Goal: Task Accomplishment & Management: Use online tool/utility

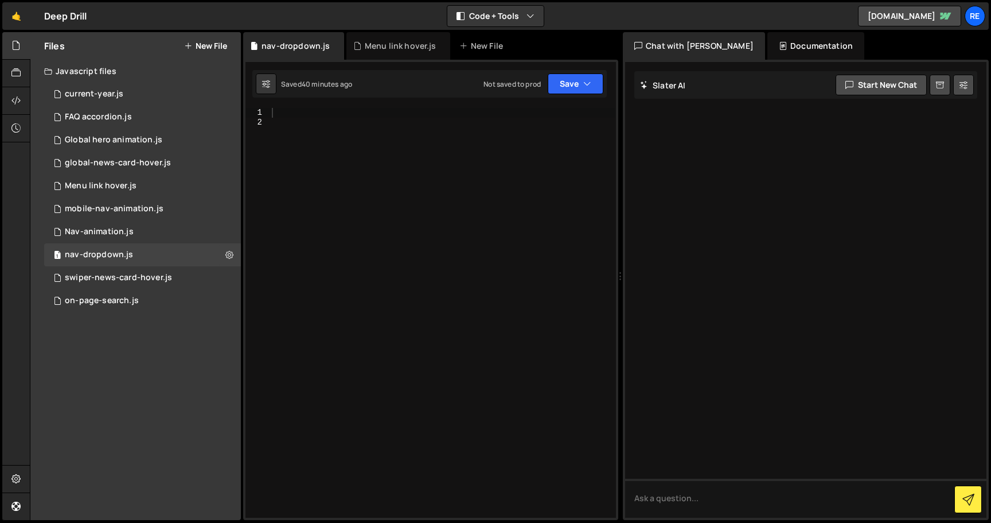
click at [227, 252] on icon at bounding box center [229, 254] width 8 height 11
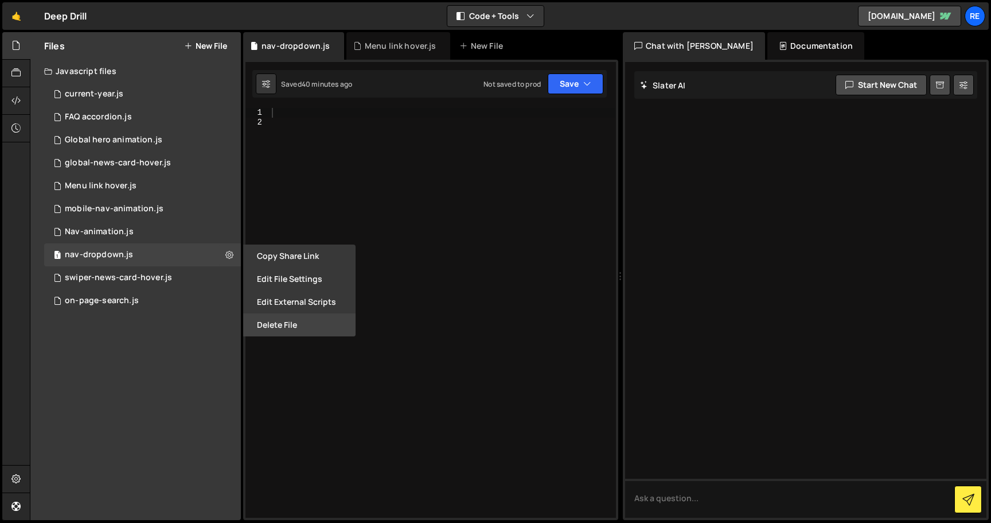
click at [286, 317] on button "Delete File" at bounding box center [299, 324] width 112 height 23
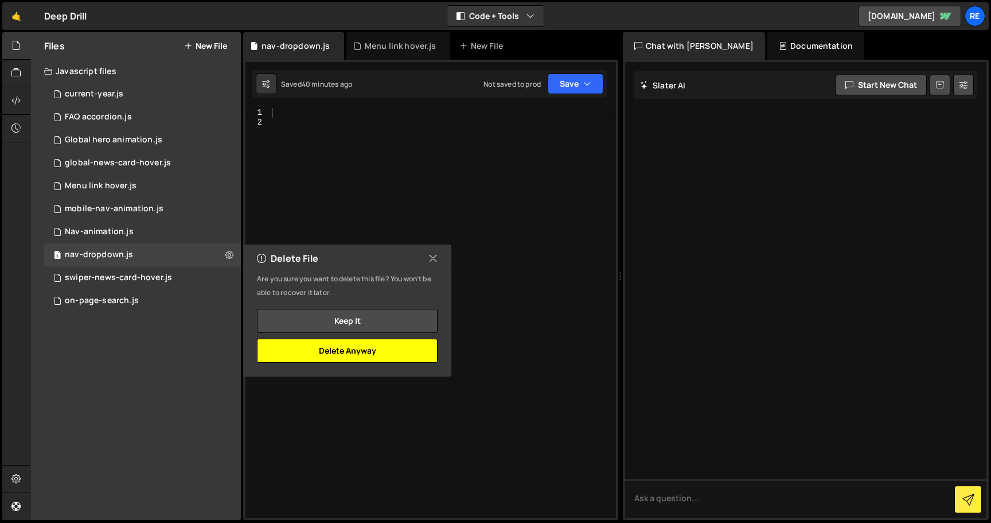
click at [338, 356] on button "Delete Anyway" at bounding box center [347, 350] width 181 height 24
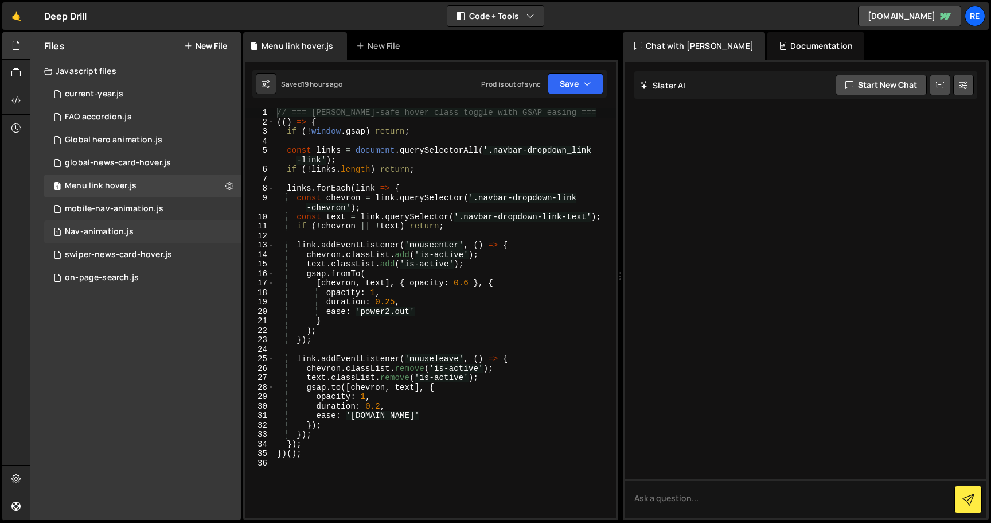
click at [161, 226] on div "1 Nav-animation.js 0" at bounding box center [142, 231] width 197 height 23
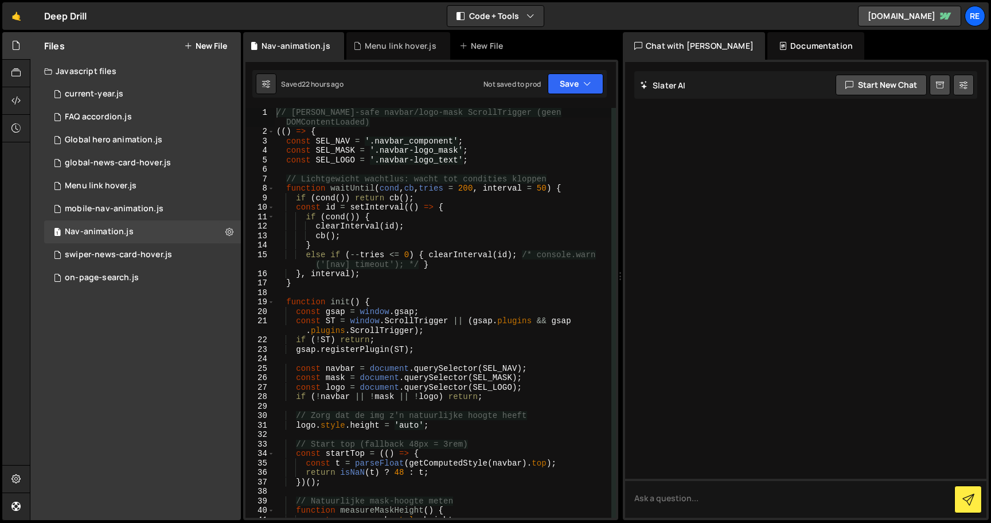
scroll to position [9, 0]
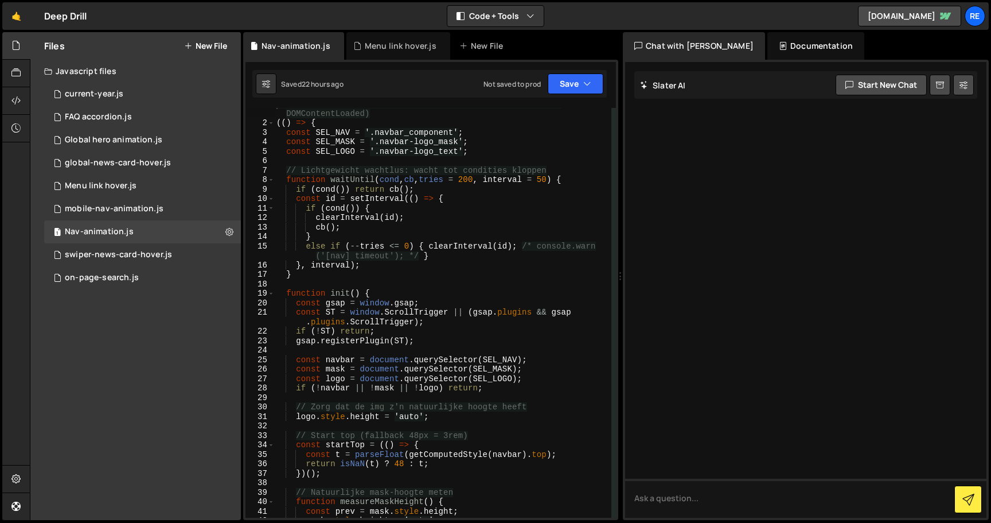
click at [352, 228] on div "// [PERSON_NAME]-safe navbar/logo-mask ScrollTrigger (geen DOMContentLoaded) ((…" at bounding box center [442, 318] width 337 height 438
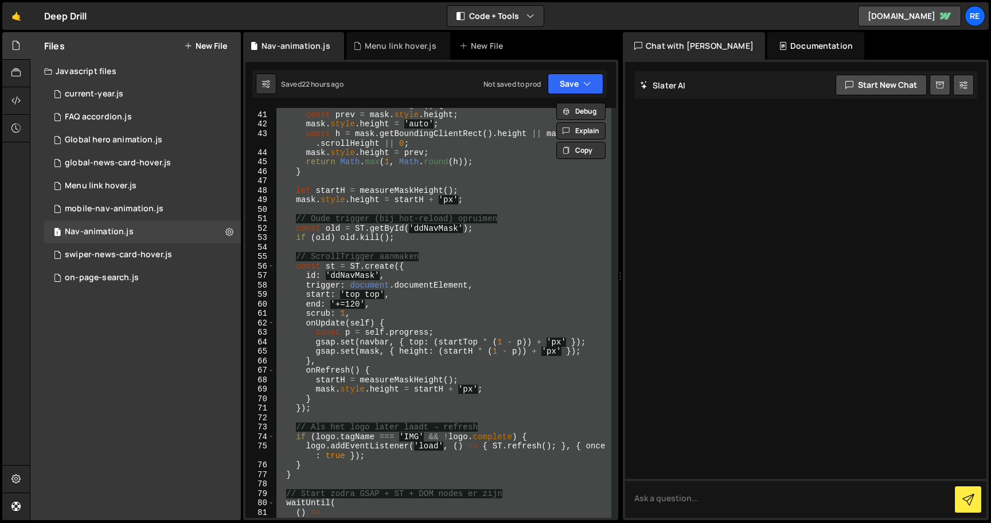
scroll to position [382, 0]
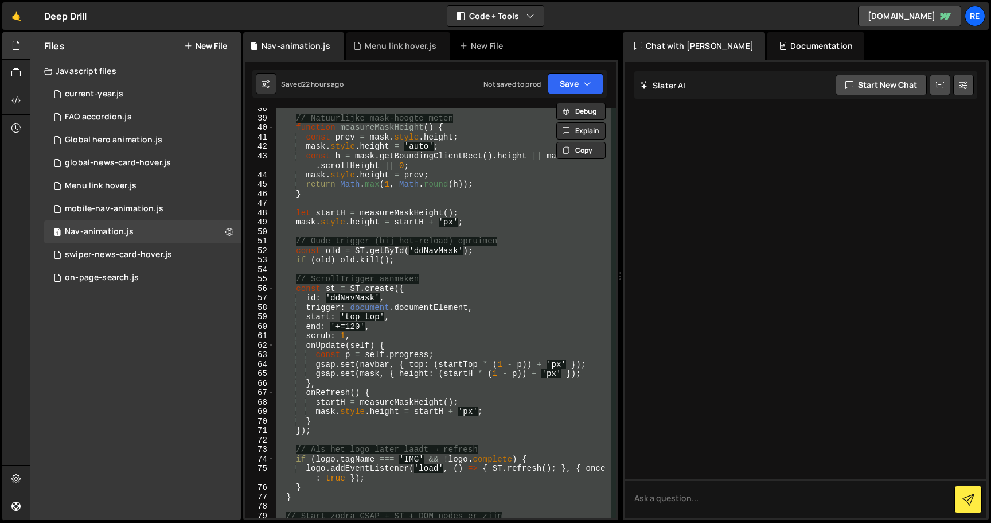
click at [384, 247] on div "// Natuurlijke mask-hoogte meten function measureMaskHeight ( ) { const prev = …" at bounding box center [442, 313] width 337 height 410
type textarea "})();"
click at [574, 89] on button "Save" at bounding box center [576, 83] width 56 height 21
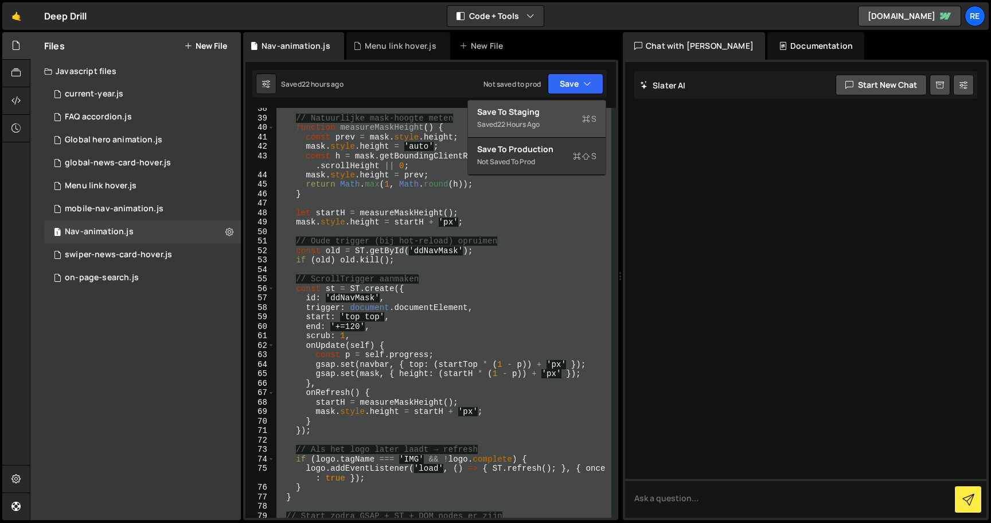
click at [574, 118] on div "Saved 22 hours ago" at bounding box center [536, 125] width 119 height 14
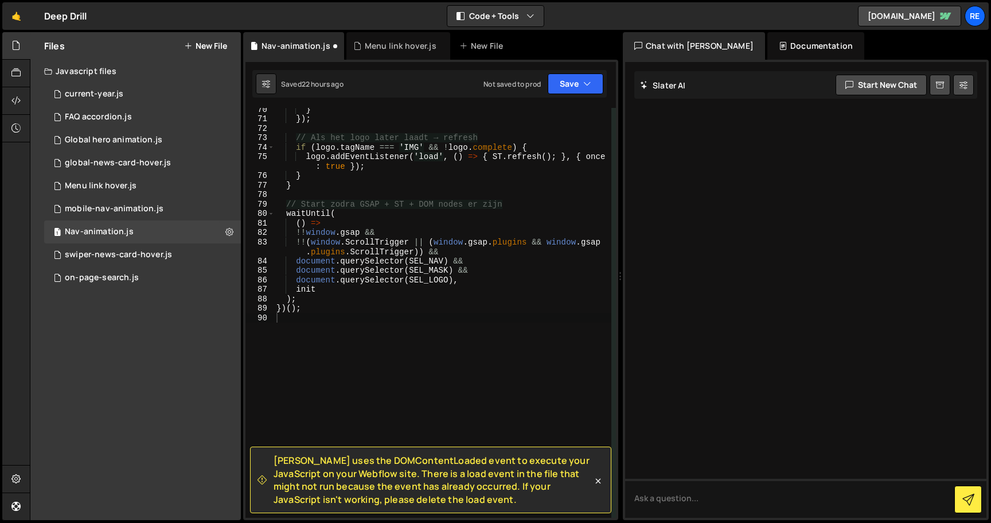
scroll to position [694, 0]
click at [472, 41] on div "New File" at bounding box center [484, 45] width 48 height 11
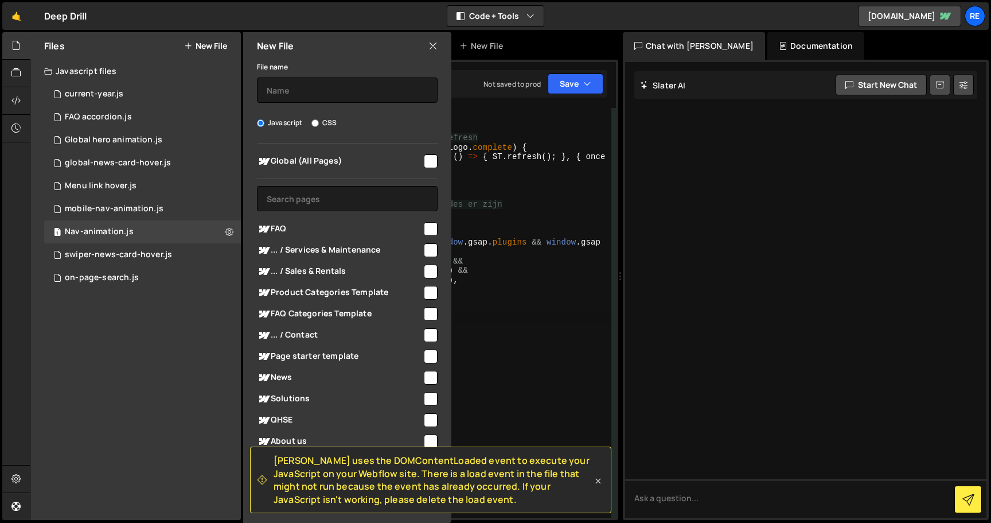
click at [599, 475] on icon at bounding box center [598, 480] width 11 height 11
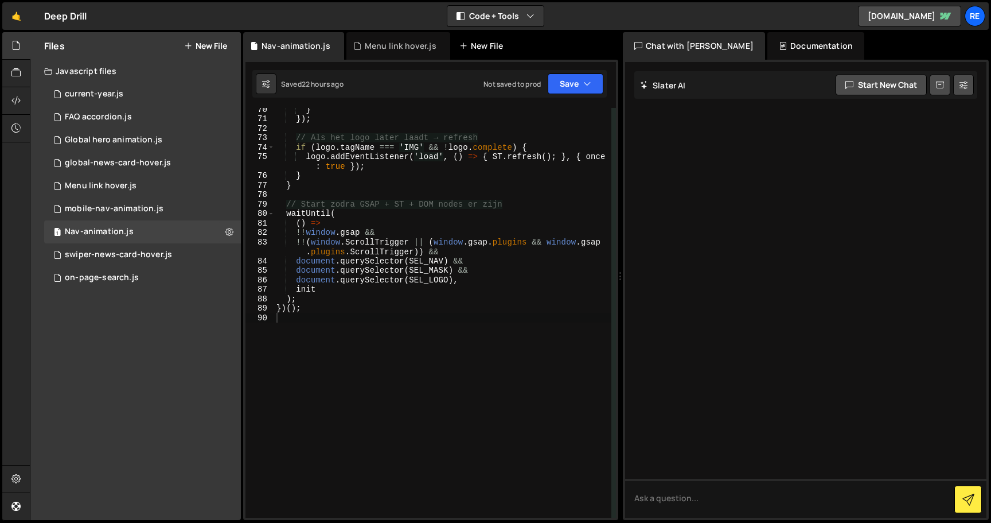
click at [501, 37] on div "New File" at bounding box center [487, 46] width 69 height 28
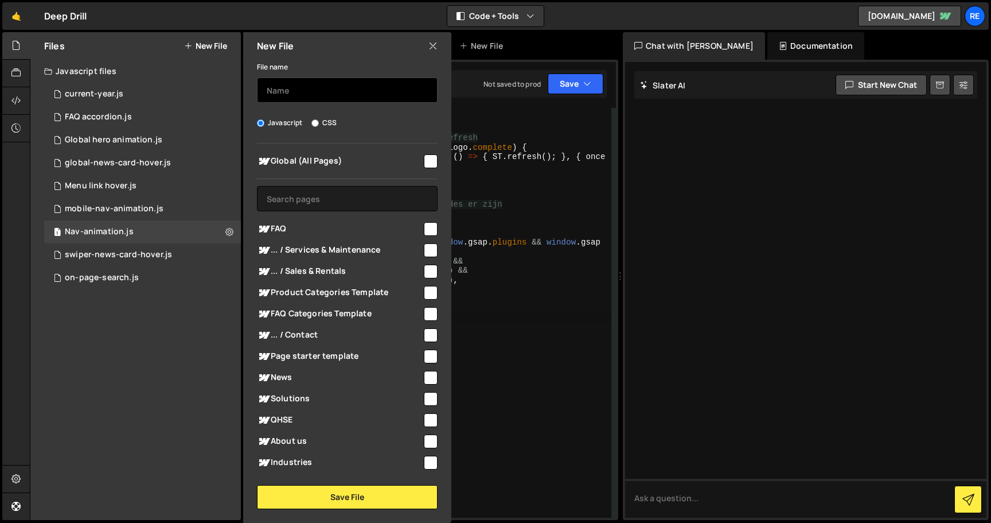
click at [349, 89] on input "text" at bounding box center [347, 89] width 181 height 25
type input "Navbar scroll animation"
click at [425, 155] on input "checkbox" at bounding box center [431, 161] width 14 height 14
checkbox input "true"
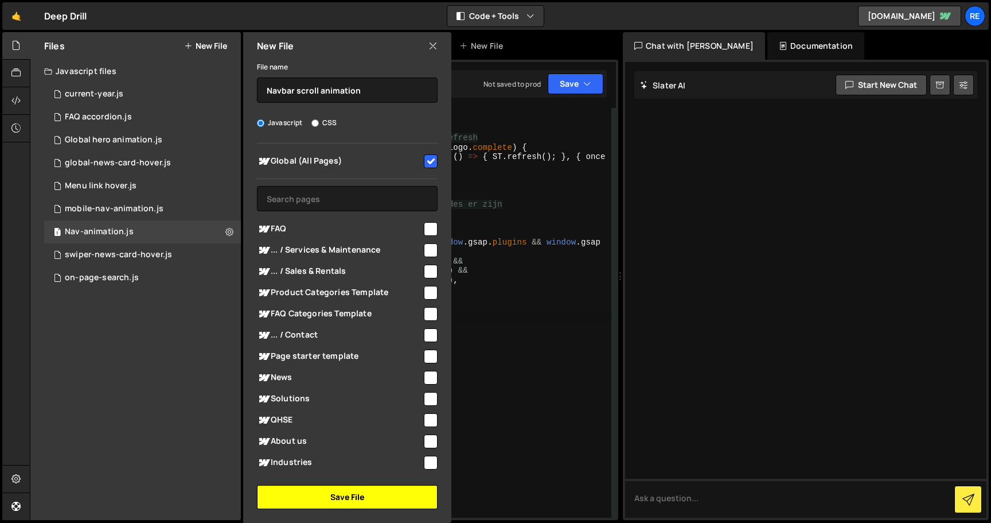
click at [338, 485] on button "Save File" at bounding box center [347, 497] width 181 height 24
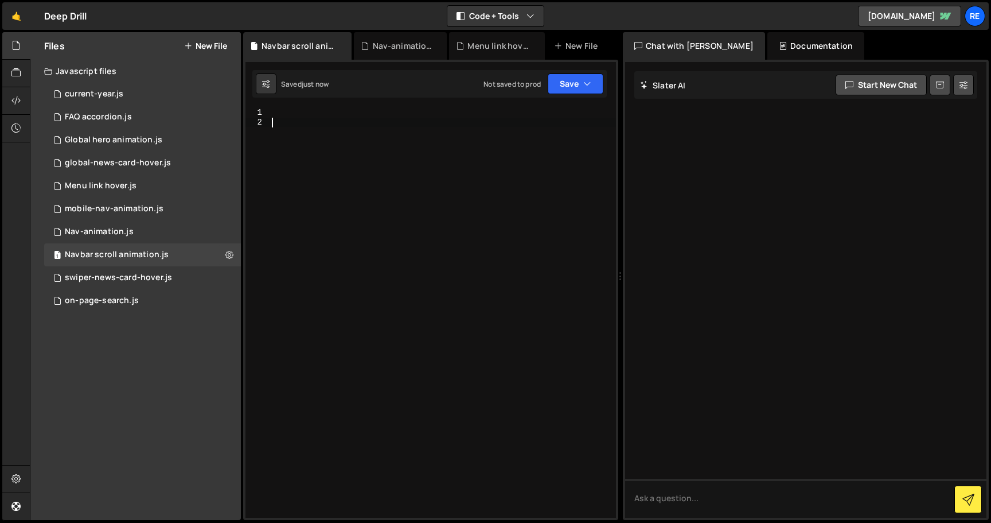
click at [401, 299] on div at bounding box center [443, 322] width 347 height 429
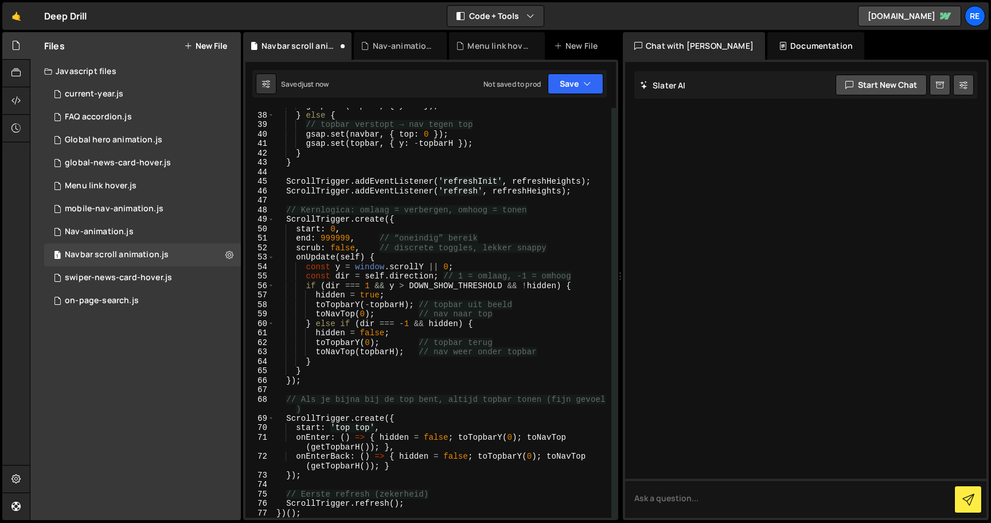
scroll to position [386, 0]
click at [559, 85] on button "Save" at bounding box center [576, 83] width 56 height 21
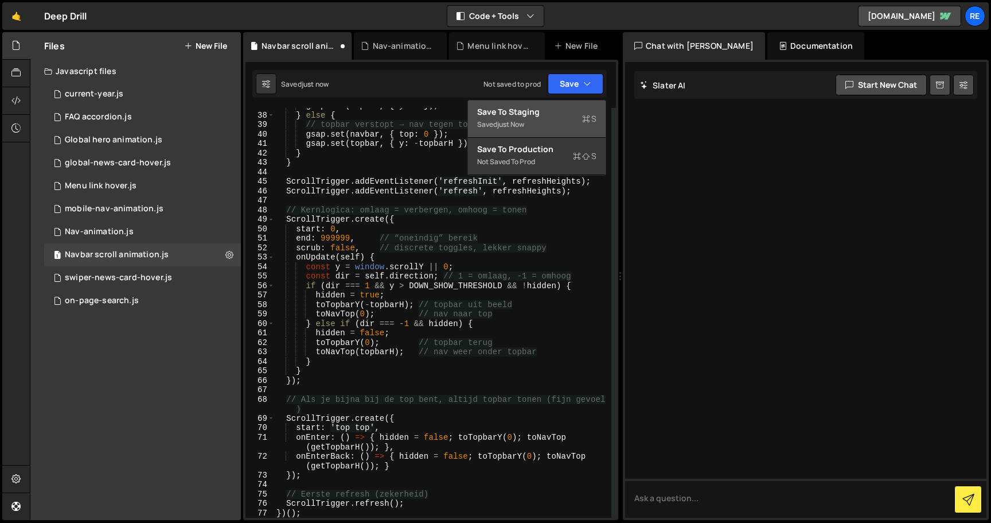
click at [559, 112] on div "Save to Staging S" at bounding box center [536, 111] width 119 height 11
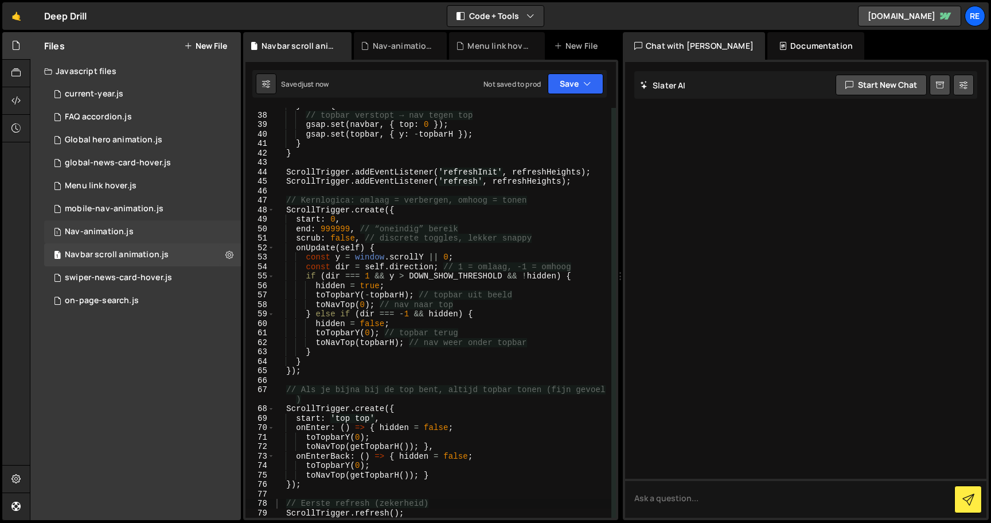
click at [183, 233] on div "1 Nav-animation.js 0" at bounding box center [142, 231] width 197 height 23
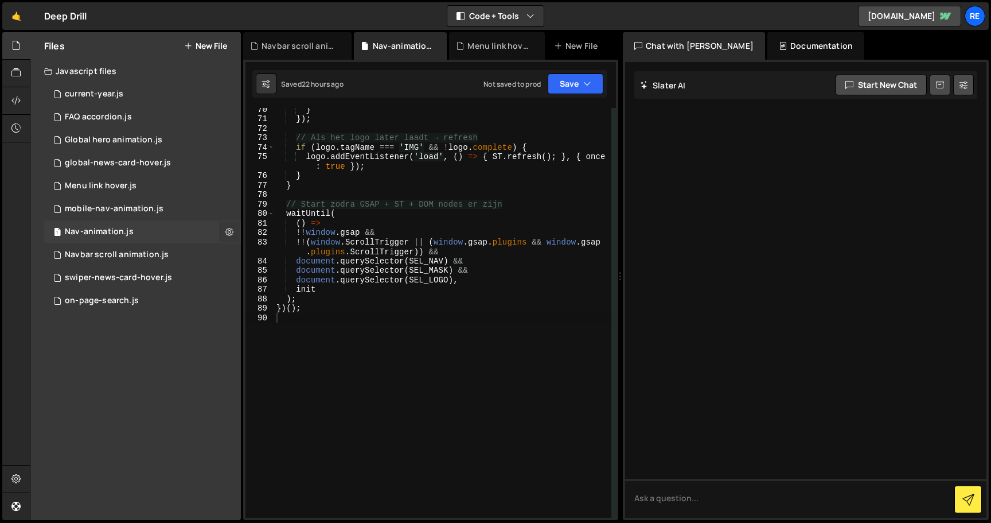
click at [223, 235] on button at bounding box center [229, 231] width 21 height 21
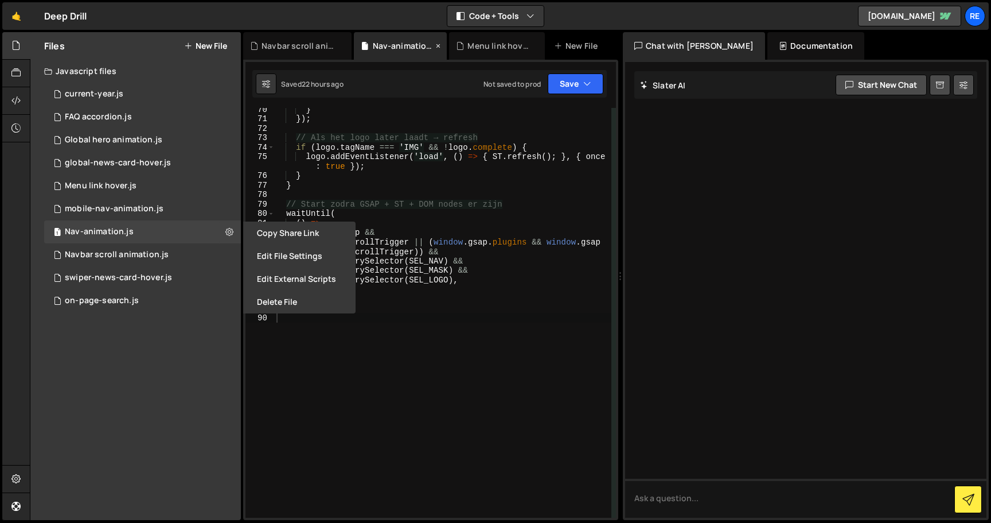
click at [399, 47] on div "Nav-animation.js" at bounding box center [403, 45] width 61 height 11
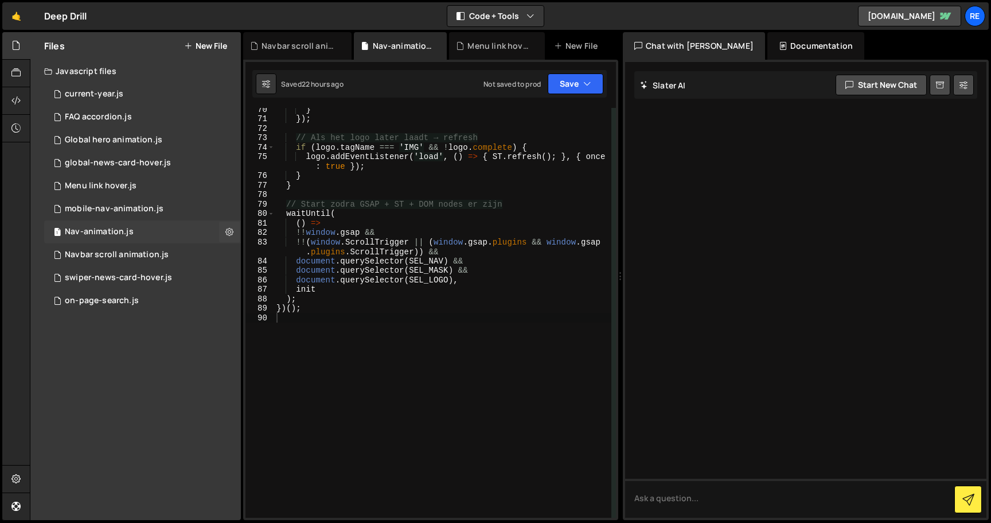
click at [103, 232] on div "Nav-animation.js" at bounding box center [99, 232] width 69 height 10
click at [228, 226] on icon at bounding box center [229, 231] width 8 height 11
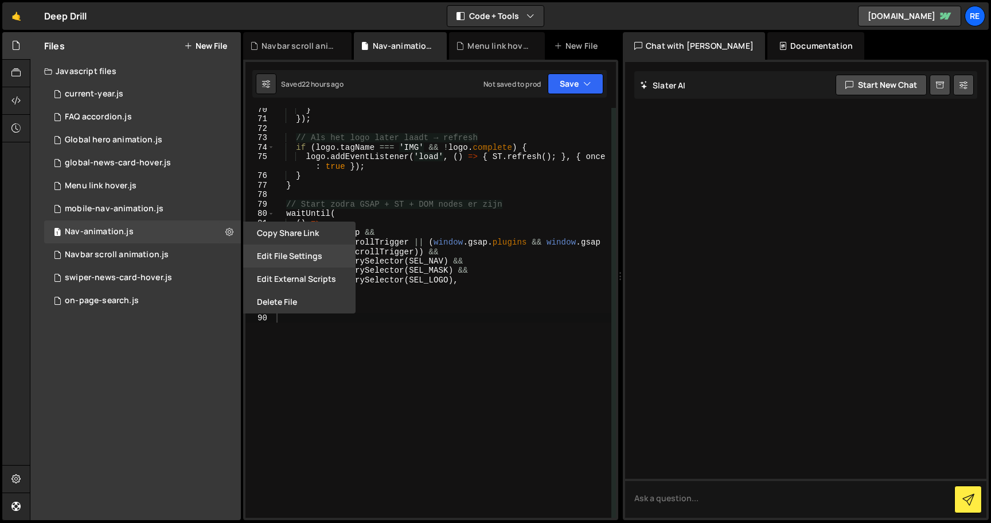
click at [275, 253] on button "Edit File Settings" at bounding box center [299, 255] width 112 height 23
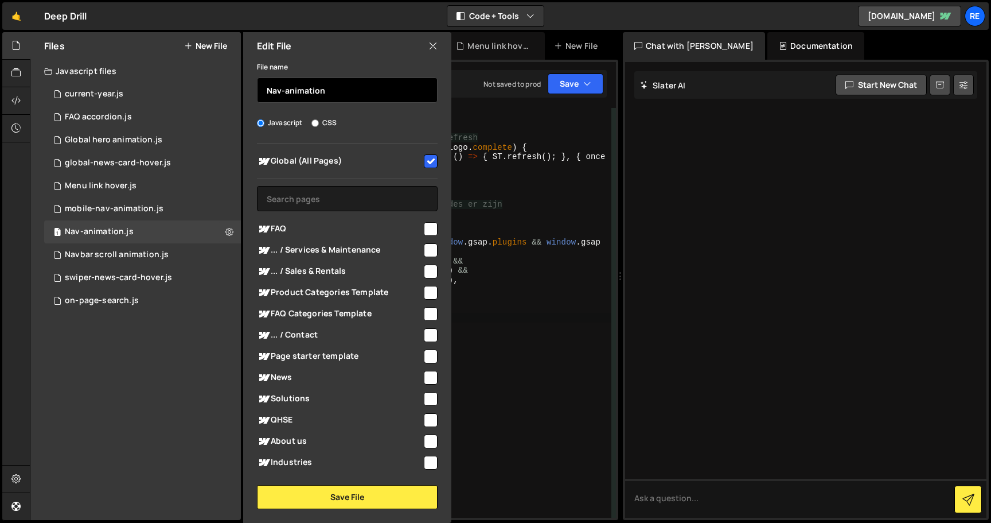
click at [351, 95] on input "Nav-animation" at bounding box center [347, 89] width 181 height 25
type input "Nav-animation-logo"
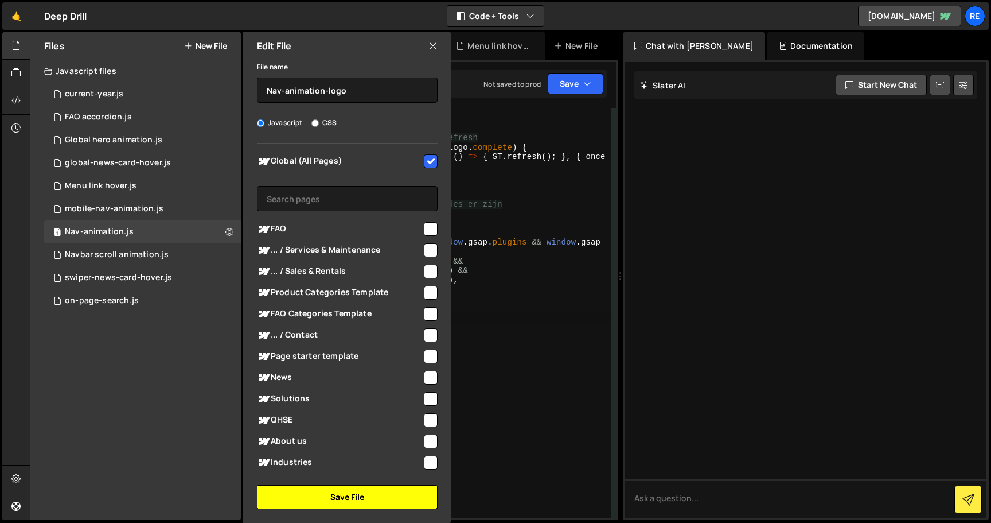
click at [348, 503] on button "Save File" at bounding box center [347, 497] width 181 height 24
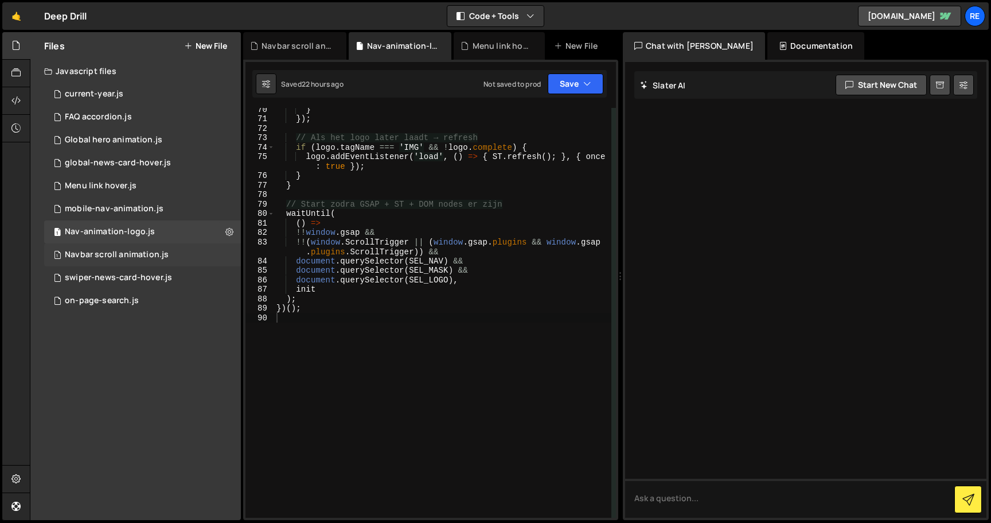
click at [163, 254] on div "Navbar scroll animation.js" at bounding box center [117, 255] width 104 height 10
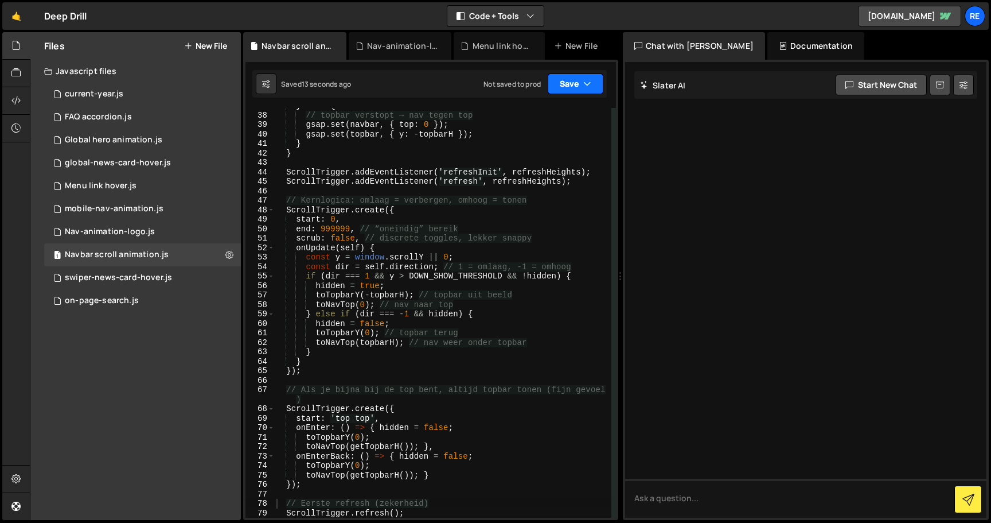
click at [569, 88] on button "Save" at bounding box center [576, 83] width 56 height 21
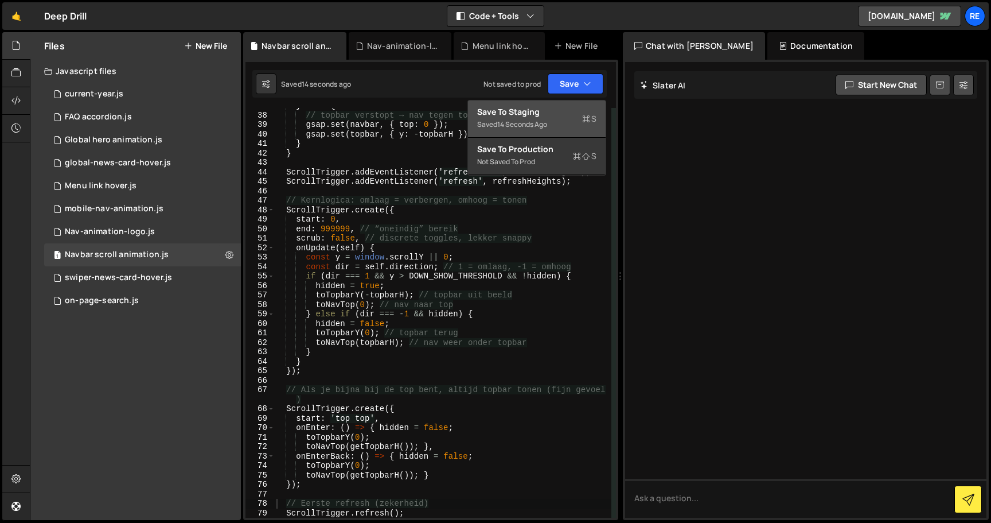
click at [570, 116] on div "Save to Staging S" at bounding box center [536, 111] width 119 height 11
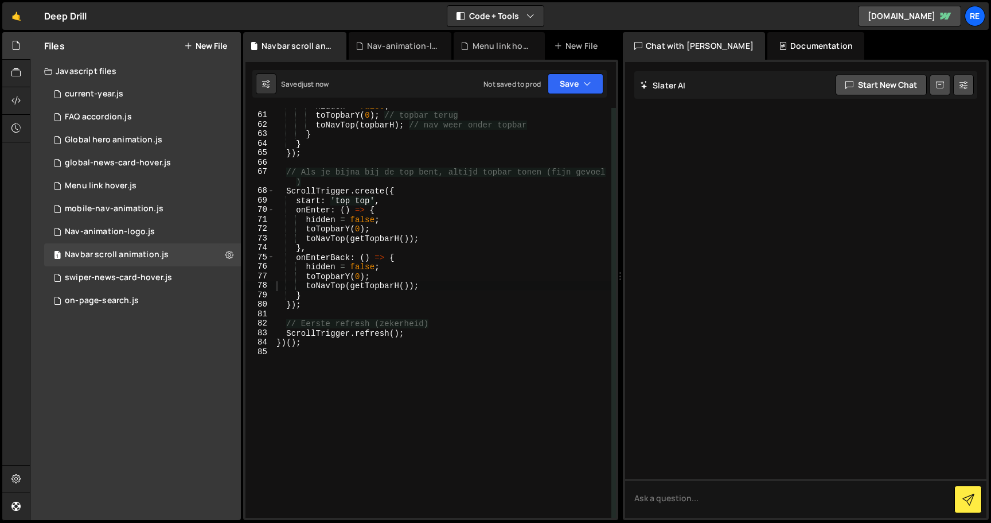
scroll to position [596, 0]
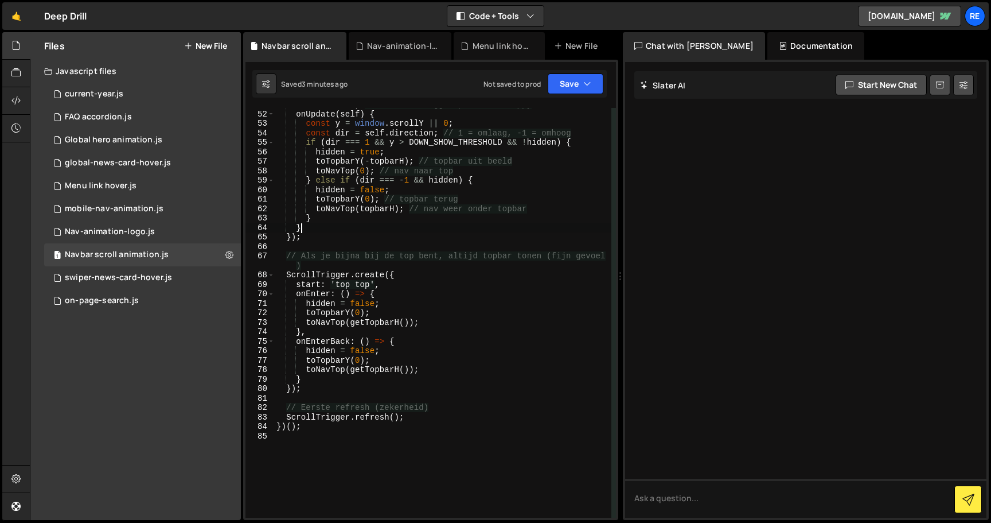
click at [345, 227] on div "scrub : false , // discrete toggles, lekker snappy onUpdate ( self ) { const y …" at bounding box center [442, 314] width 337 height 429
type textarea "})();"
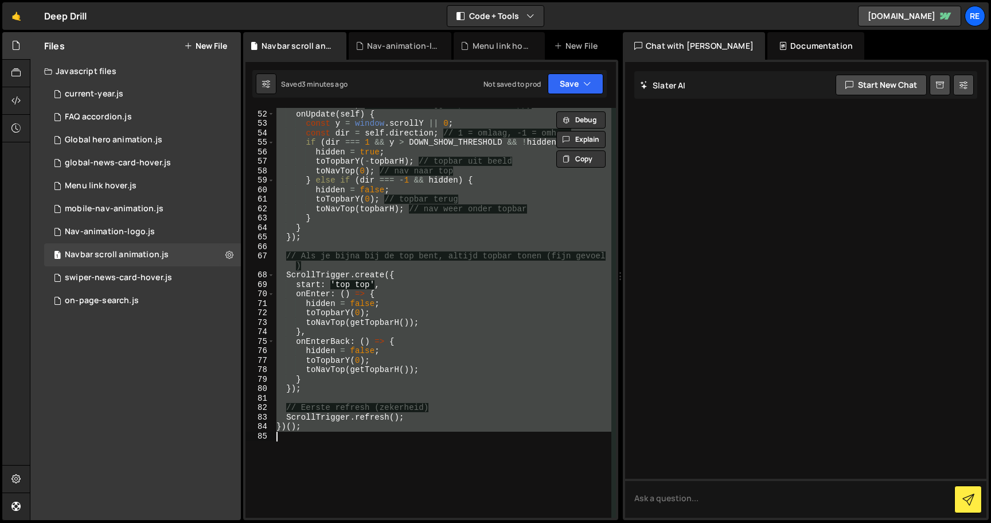
paste textarea
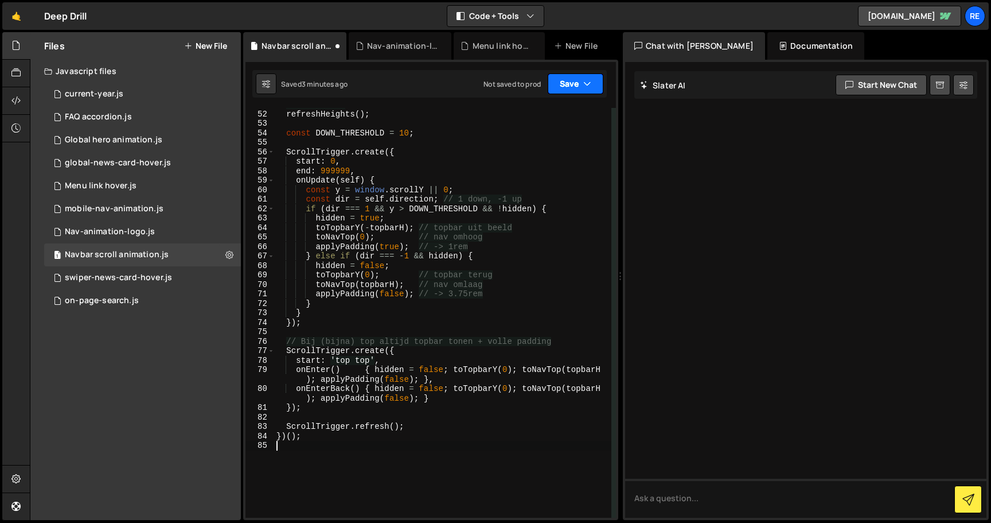
click at [573, 83] on button "Save" at bounding box center [576, 83] width 56 height 21
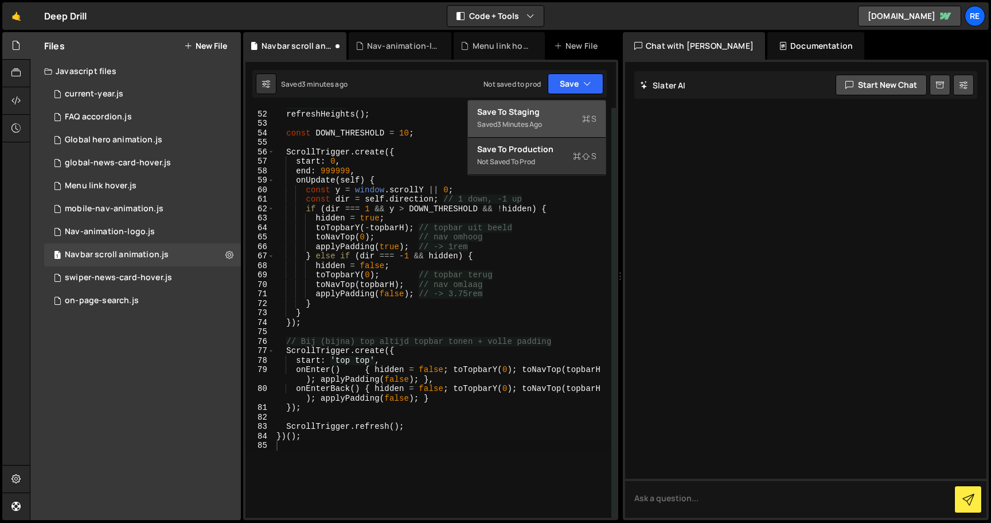
click at [565, 119] on div "Saved 3 minutes ago" at bounding box center [536, 125] width 119 height 14
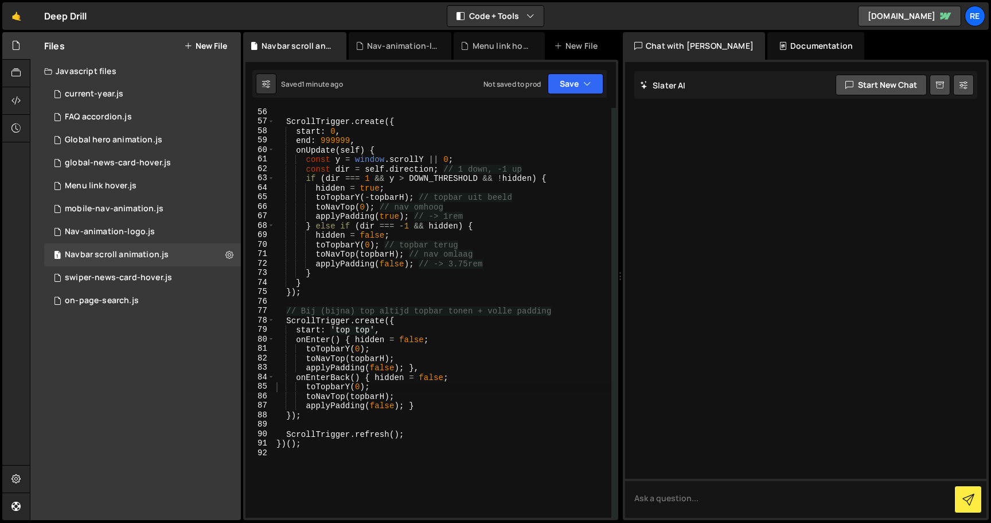
click at [297, 289] on div "ScrollTrigger . create ({ start : 0 , end : 999999 , onUpdate ( self ) { const …" at bounding box center [442, 321] width 337 height 429
type textarea "})();"
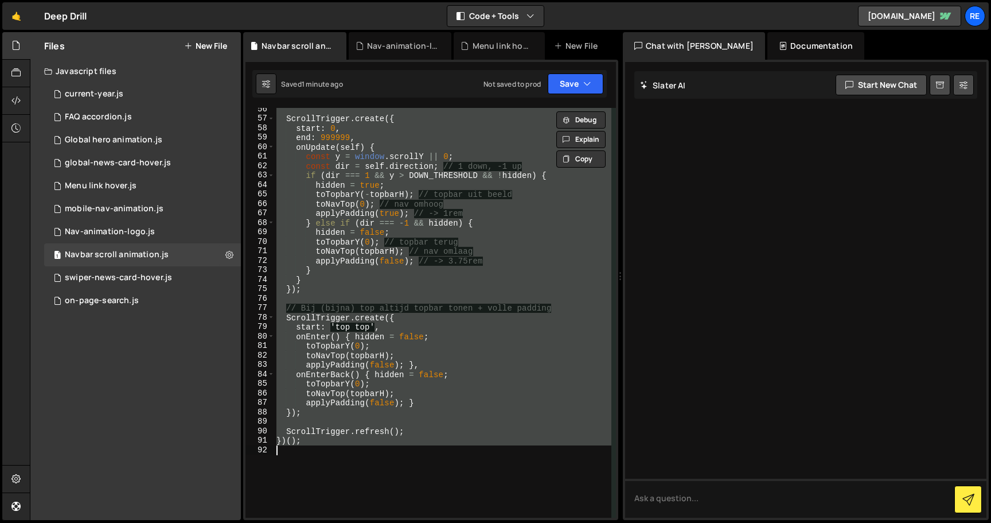
paste textarea
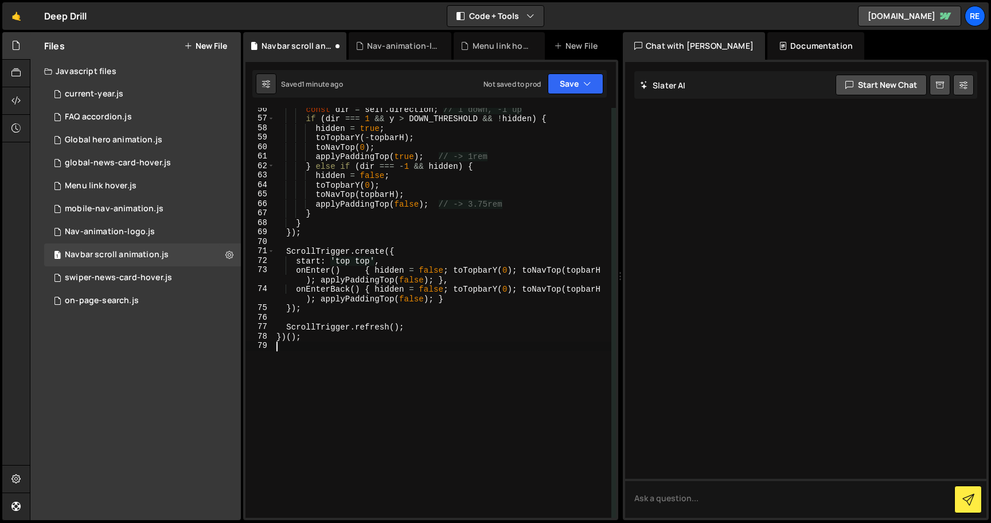
type textarea "})();"
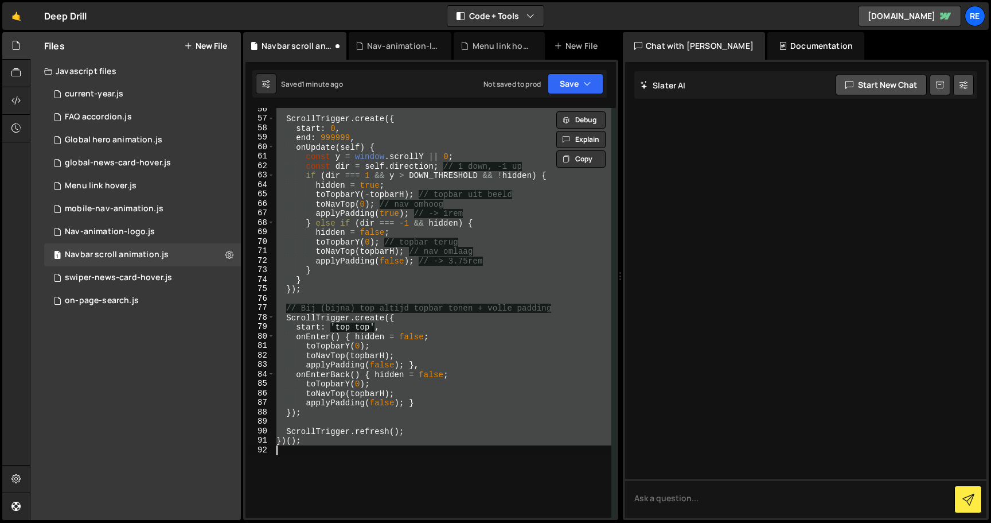
paste textarea
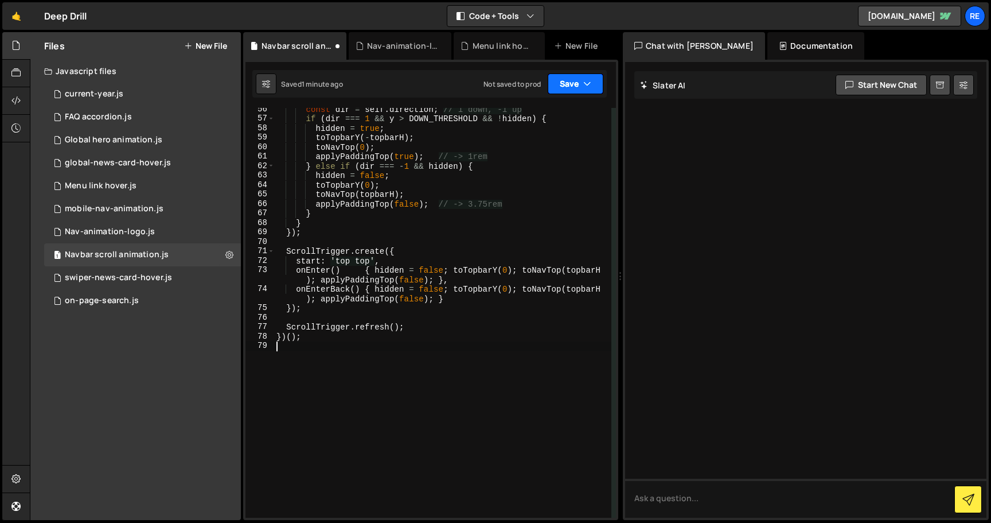
click at [570, 87] on button "Save" at bounding box center [576, 83] width 56 height 21
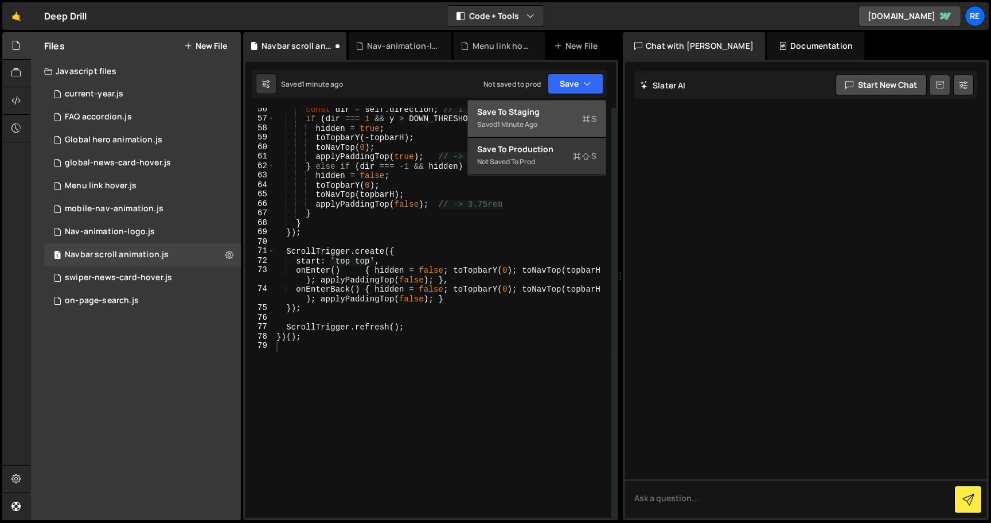
click at [569, 123] on div "Saved 1 minute ago" at bounding box center [536, 125] width 119 height 14
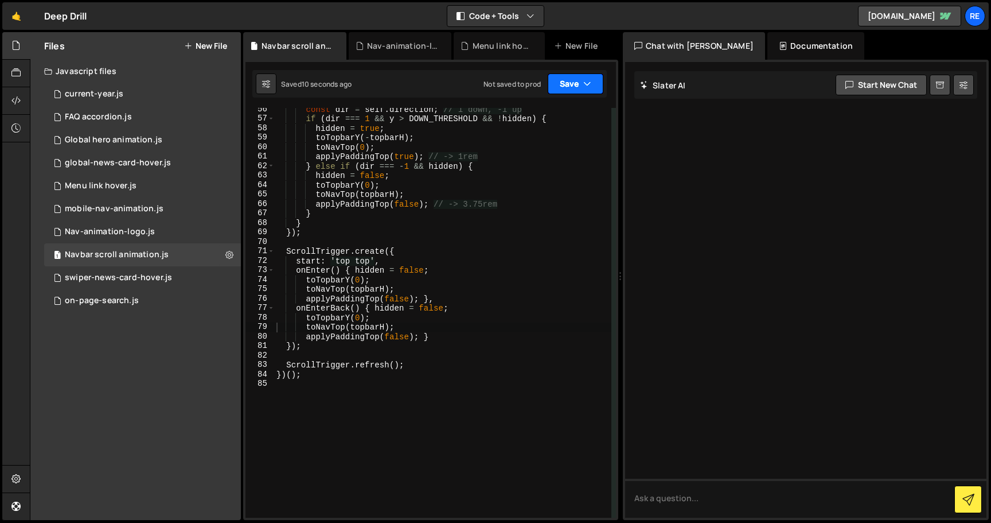
click at [602, 85] on button "Save" at bounding box center [576, 83] width 56 height 21
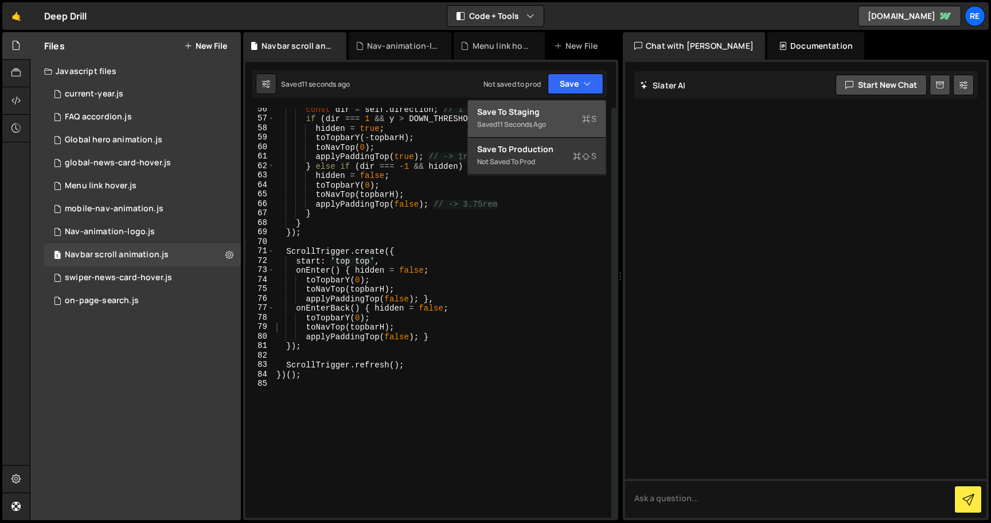
click at [571, 114] on div "Save to Staging S" at bounding box center [536, 111] width 119 height 11
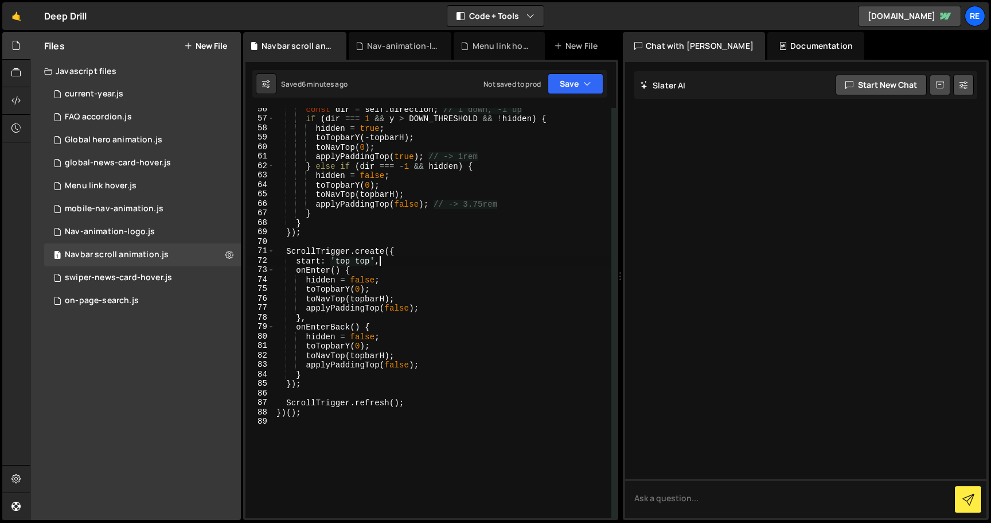
click at [401, 262] on div "const dir = self . direction ; // 1 down, -1 up if ( dir === 1 && y > DOWN_THRE…" at bounding box center [442, 318] width 337 height 429
type textarea "})();"
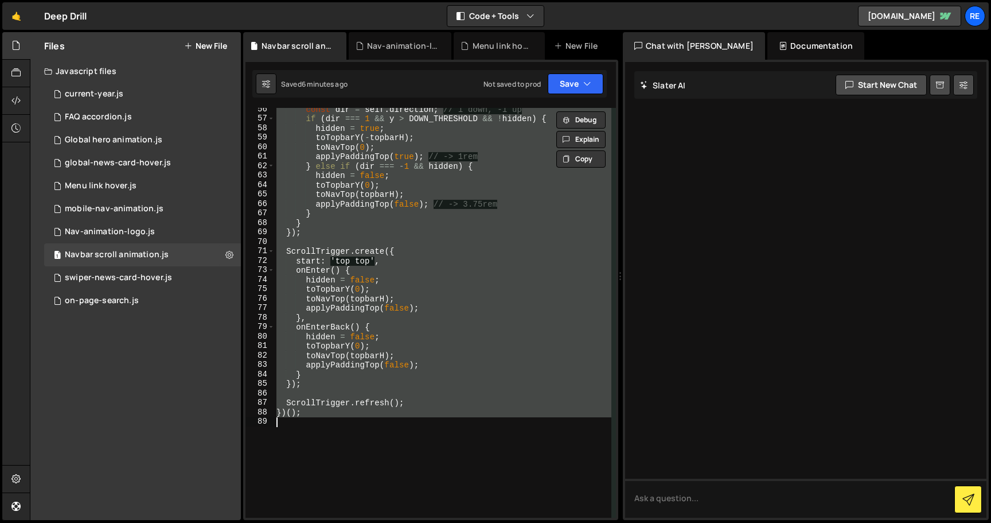
paste textarea
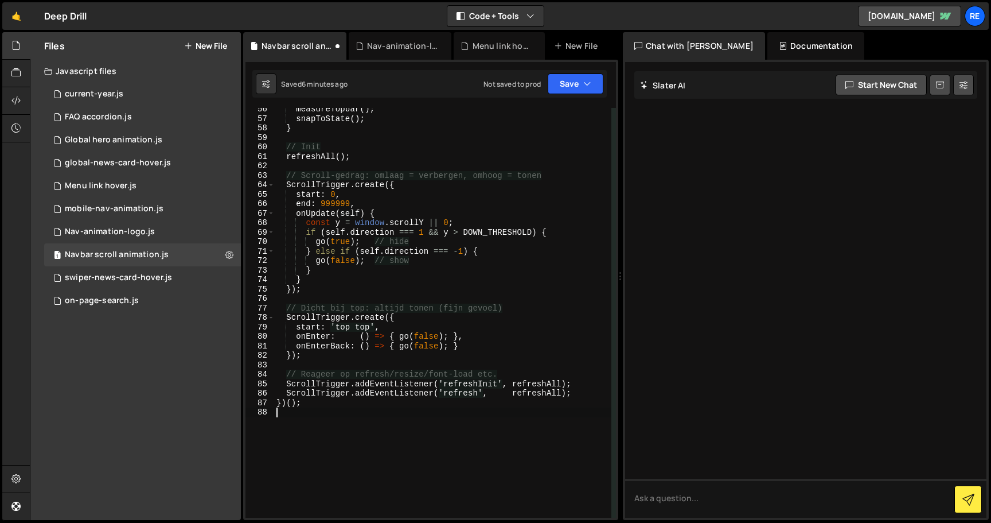
scroll to position [590, 0]
click at [571, 76] on button "Save" at bounding box center [576, 83] width 56 height 21
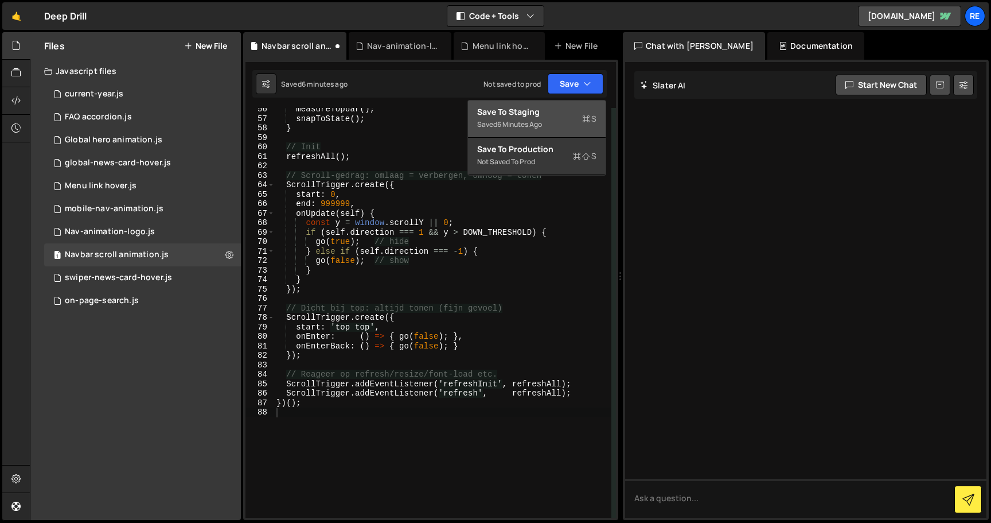
click at [570, 103] on button "Save to Staging S Saved 6 minutes ago" at bounding box center [537, 118] width 138 height 37
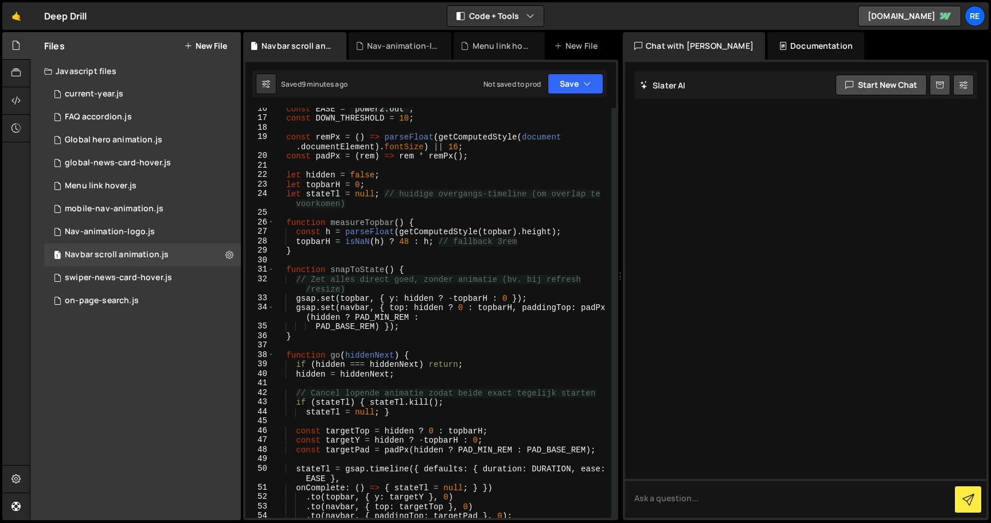
scroll to position [99, 0]
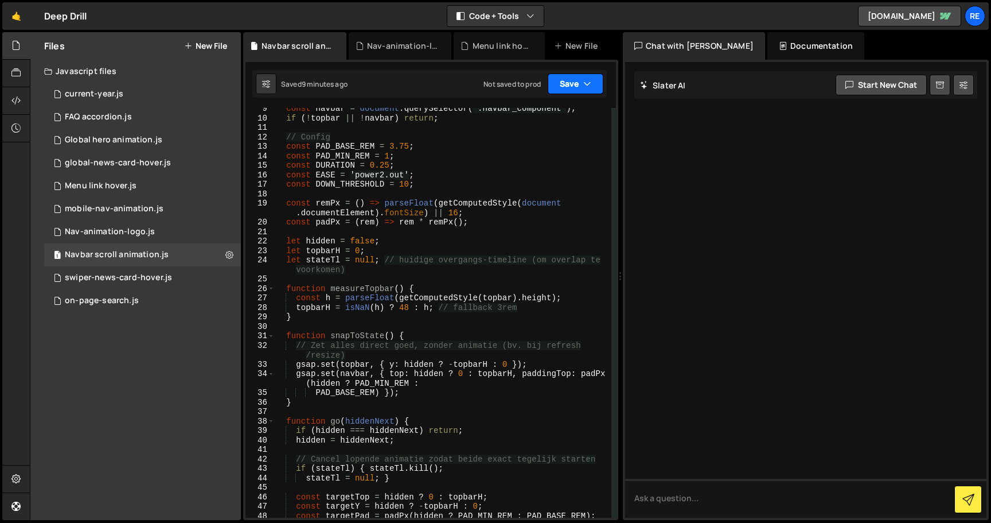
click at [577, 89] on button "Save" at bounding box center [576, 83] width 56 height 21
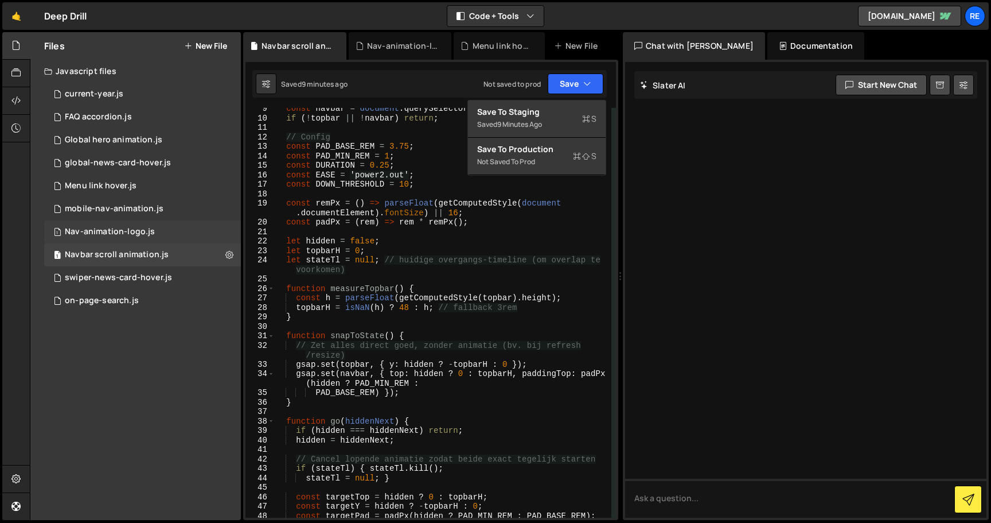
click at [176, 227] on div "1 Nav-animation-logo.js 0" at bounding box center [142, 231] width 197 height 23
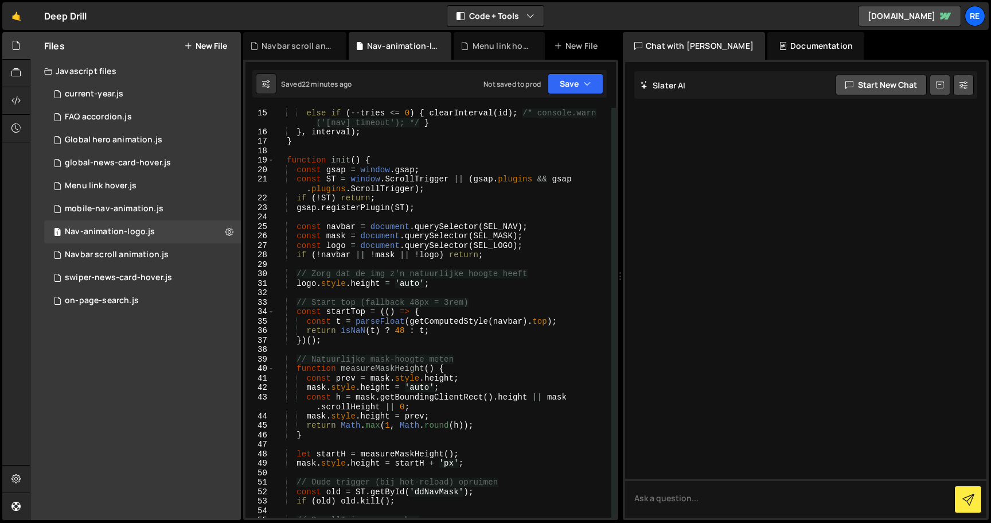
scroll to position [132, 0]
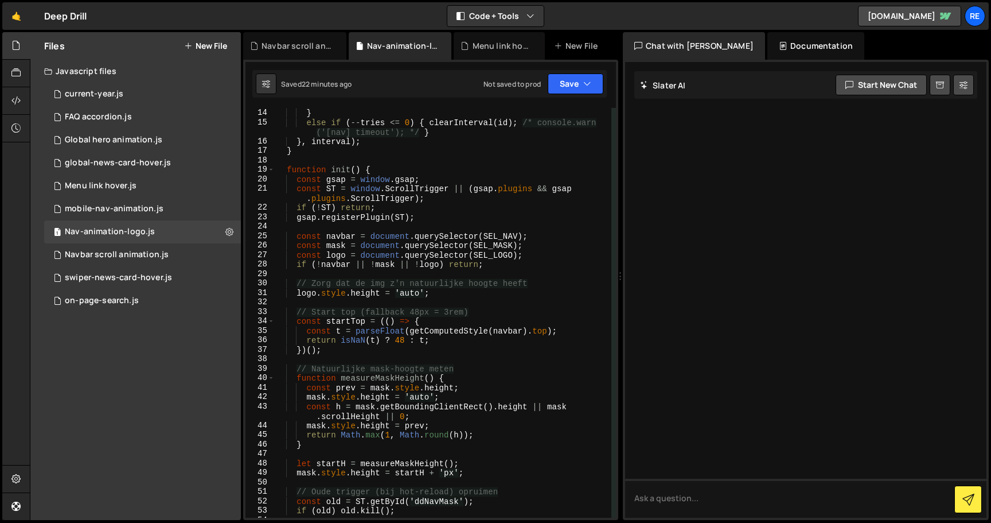
click at [414, 220] on div "cb ( ) ; } else if ( -- tries <= 0 ) { clearInterval ( id ) ; /* console.warn (…" at bounding box center [443, 313] width 337 height 429
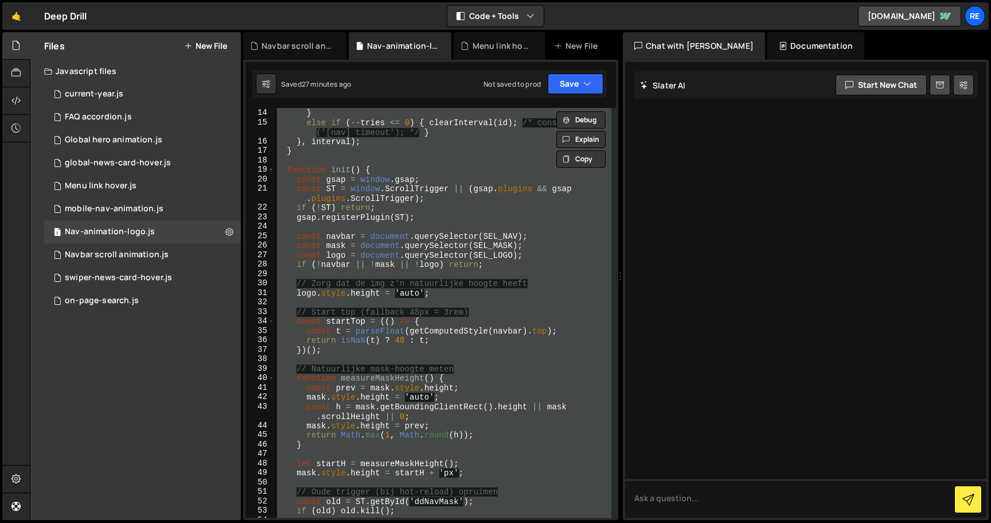
click at [415, 201] on div "cb ( ) ; } else if ( -- tries <= 0 ) { clearInterval ( id ) ; /* console.warn (…" at bounding box center [443, 313] width 337 height 410
type textarea "const ST = window.ScrollTrigger || (gsap.plugins && gsap.plugins.ScrollTrigger);"
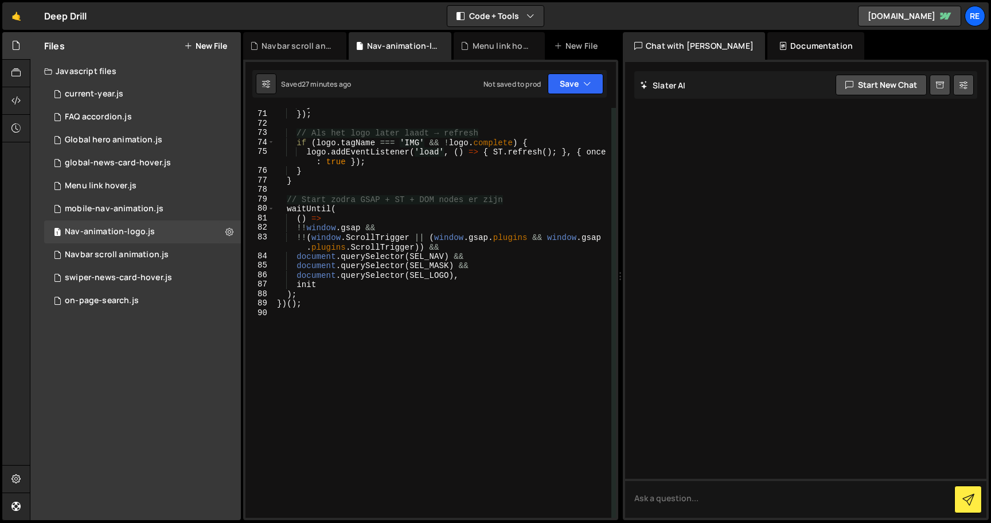
scroll to position [691, 0]
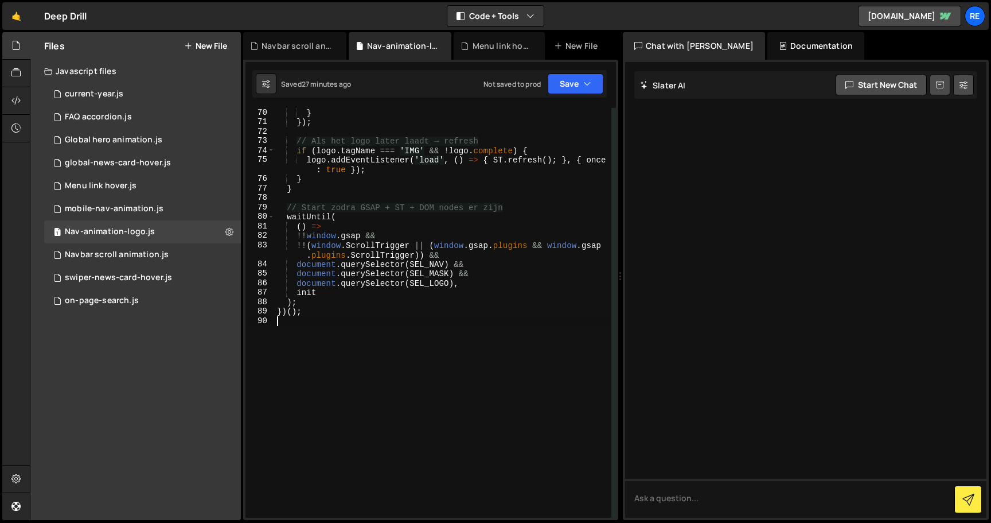
click at [435, 324] on div "} }) ; // Als het logo later laadt → refresh if ( logo . tagName === 'IMG' && !…" at bounding box center [443, 322] width 337 height 429
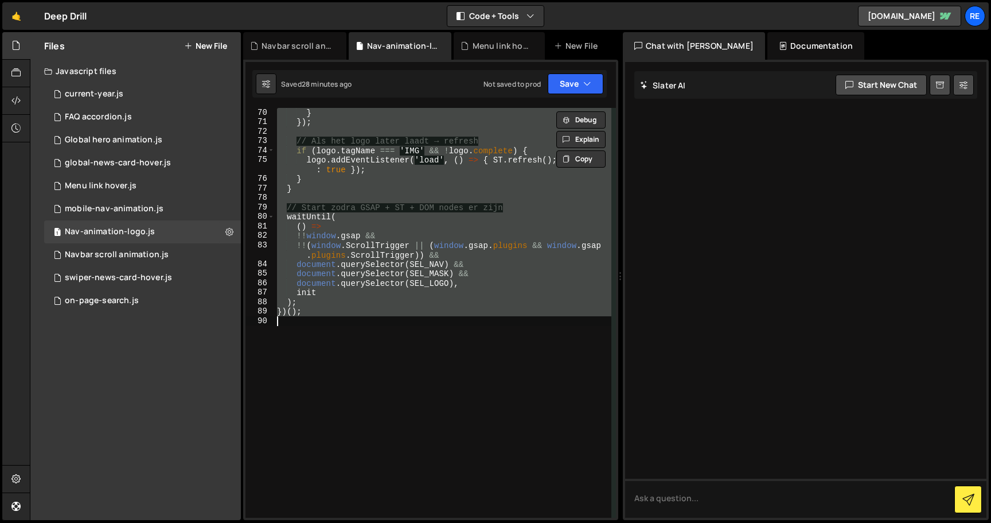
click at [375, 168] on div "} }) ; // Als het logo later laadt → refresh if ( logo . tagName === 'IMG' && !…" at bounding box center [443, 313] width 337 height 410
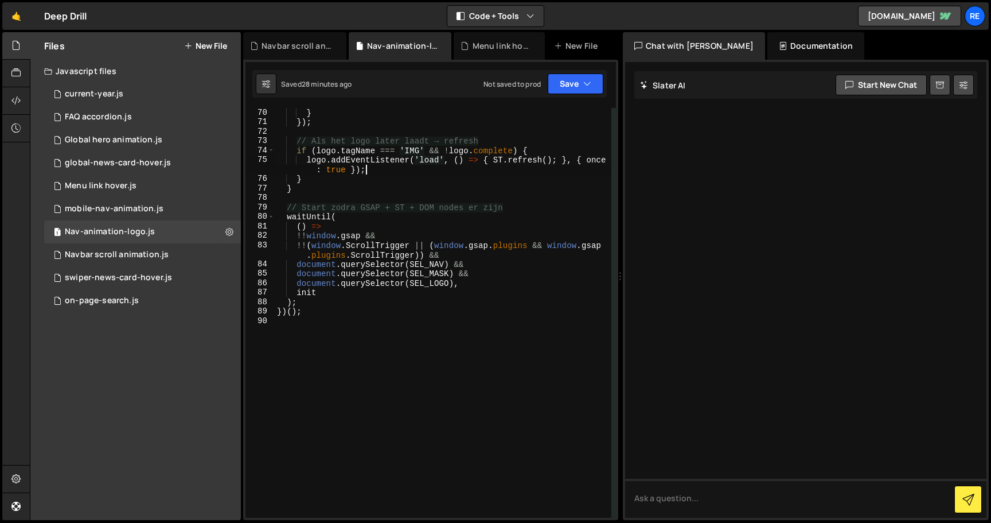
type textarea "})();"
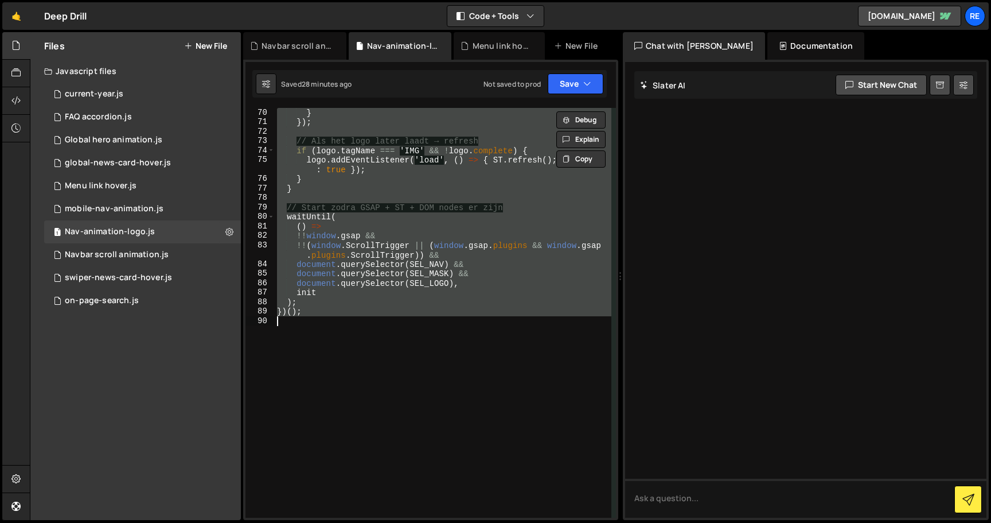
paste textarea
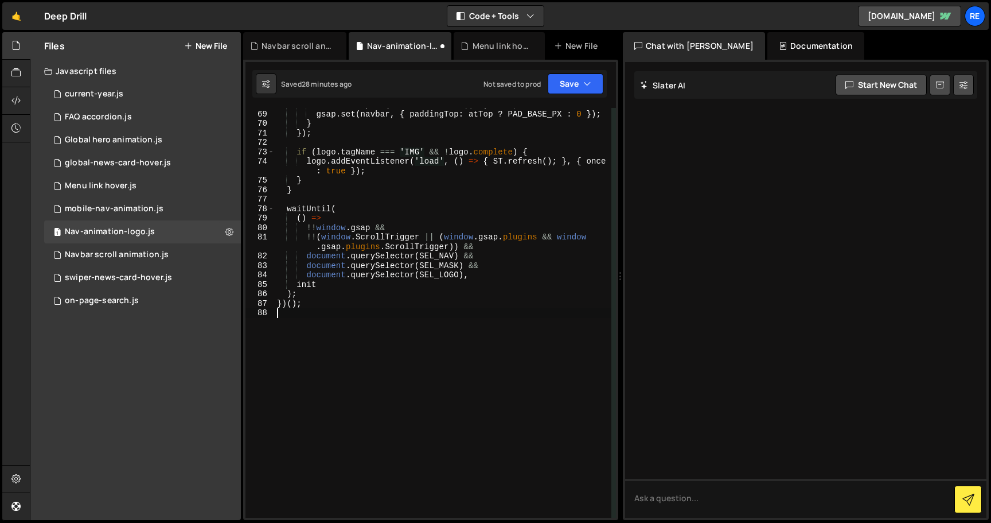
scroll to position [690, 0]
click at [569, 96] on div "Saved 28 minutes ago Not saved to prod Upgrade to Edit Save Save to Staging S S…" at bounding box center [429, 84] width 355 height 28
click at [576, 92] on button "Save" at bounding box center [576, 83] width 56 height 21
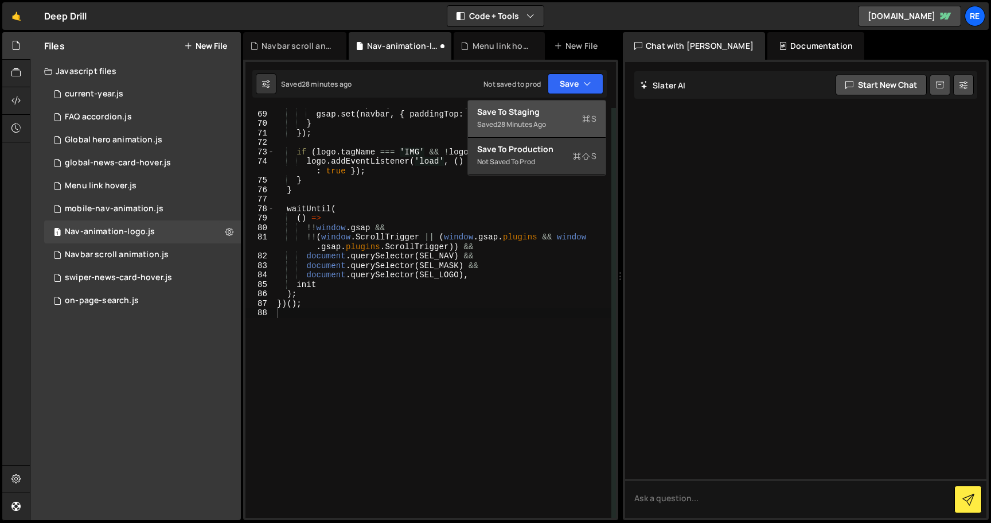
click at [570, 127] on div "Saved 28 minutes ago" at bounding box center [536, 125] width 119 height 14
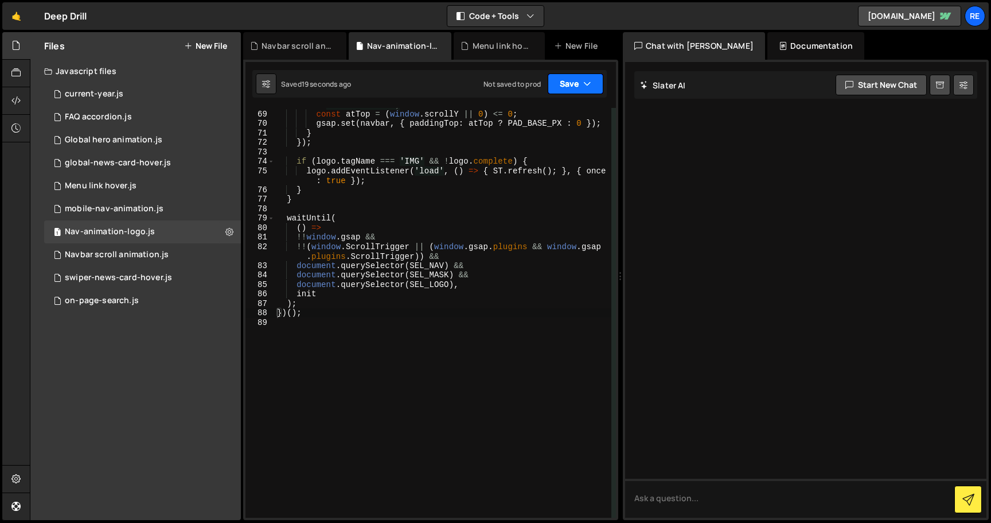
click at [583, 92] on button "Save" at bounding box center [576, 83] width 56 height 21
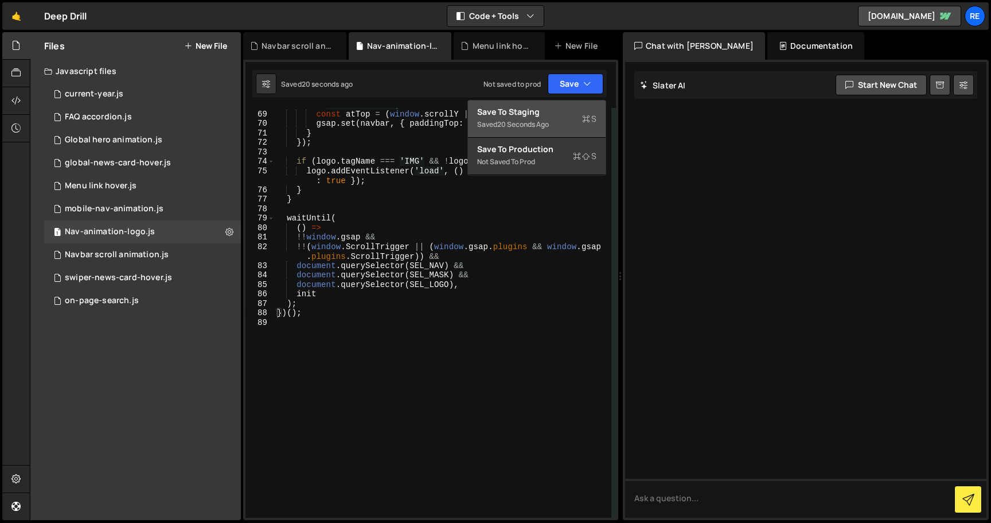
click at [570, 123] on div "Saved 20 seconds ago" at bounding box center [536, 125] width 119 height 14
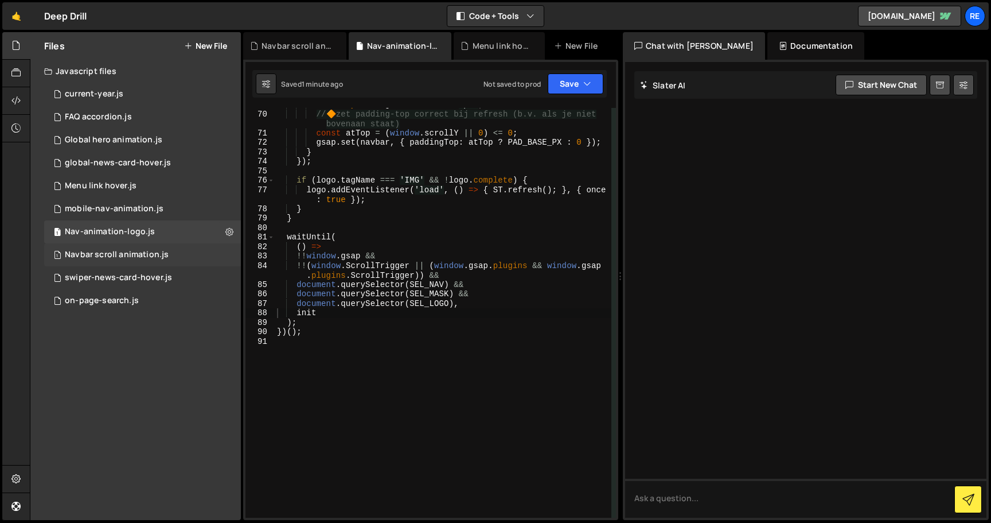
click at [154, 256] on div "Navbar scroll animation.js" at bounding box center [117, 255] width 104 height 10
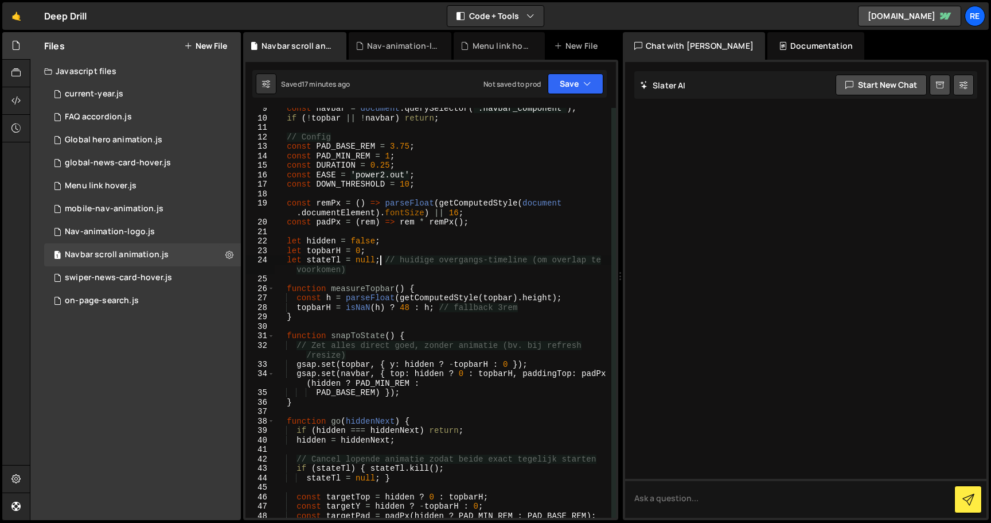
click at [380, 261] on div "const navbar = document . querySelector ( '.navbar_component' ) ; if ( ! topbar…" at bounding box center [443, 318] width 337 height 429
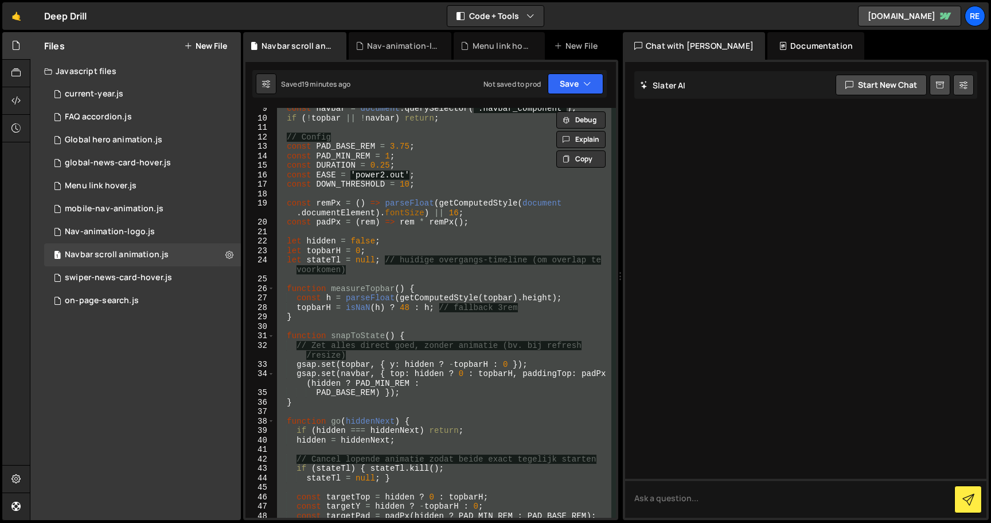
click at [411, 222] on div "const navbar = document . querySelector ( '.navbar_component' ) ; if ( ! topbar…" at bounding box center [443, 318] width 337 height 429
type textarea "const padPx = (rem) => rem * remPx();"
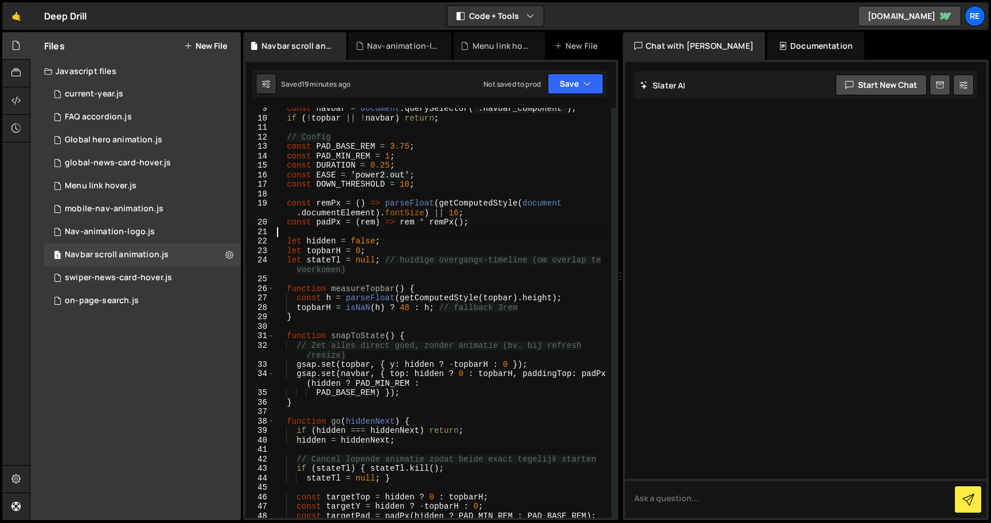
click at [407, 232] on div "const navbar = document . querySelector ( '.navbar_component' ) ; if ( ! topbar…" at bounding box center [443, 318] width 337 height 429
type textarea "})();"
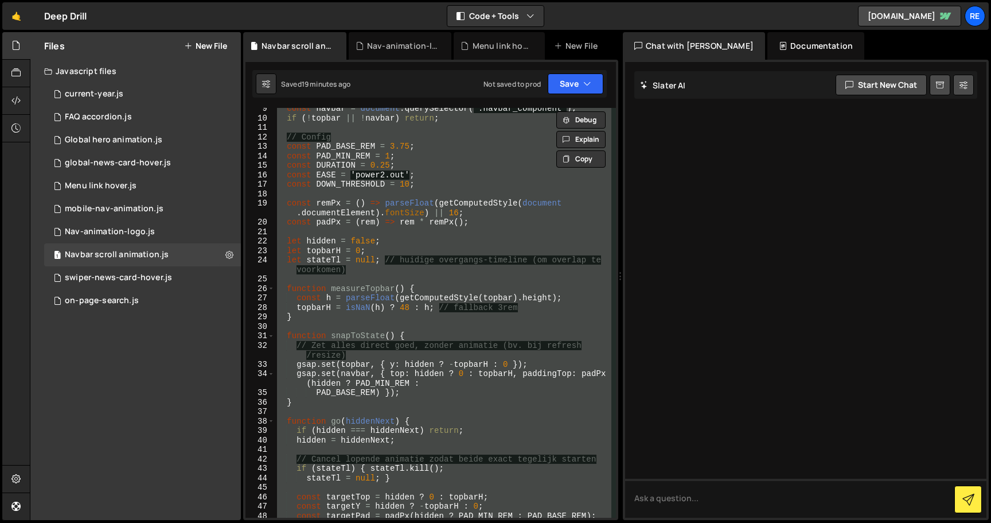
paste textarea
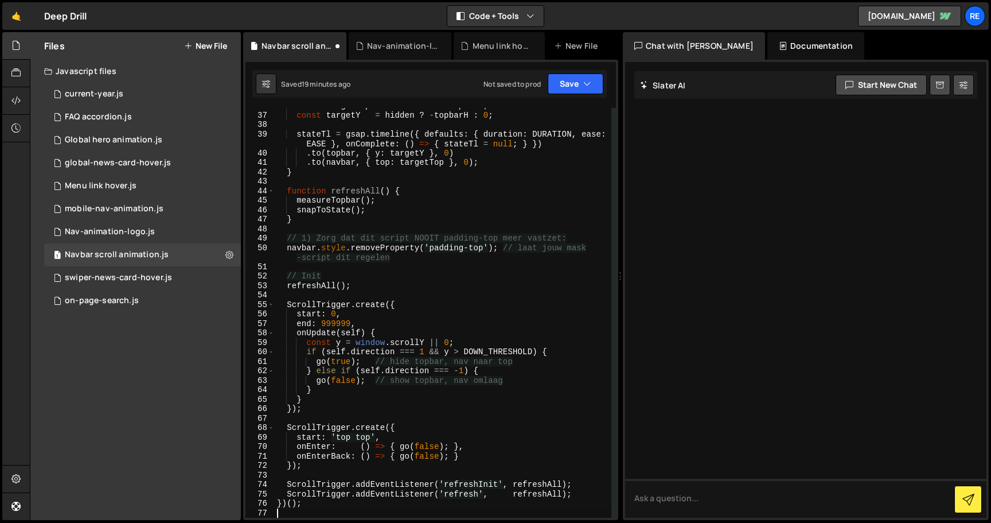
scroll to position [348, 0]
click at [564, 83] on button "Save" at bounding box center [576, 83] width 56 height 21
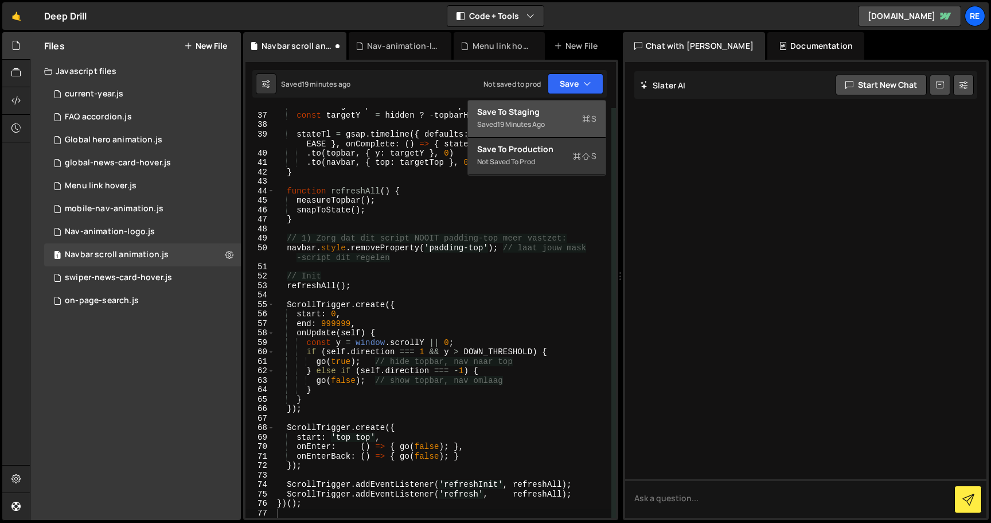
click at [519, 120] on div "19 minutes ago" at bounding box center [521, 124] width 48 height 10
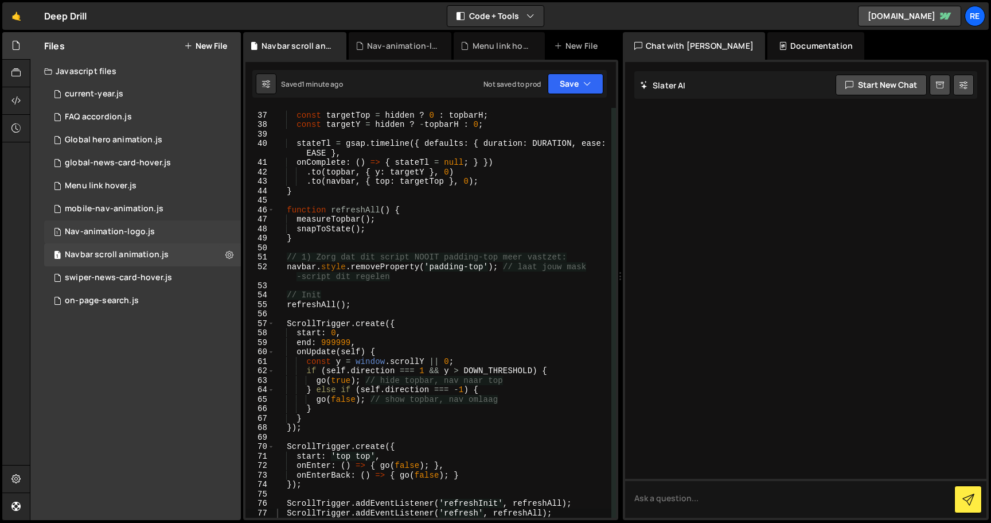
click at [112, 238] on div "1 Nav-animation-logo.js 0" at bounding box center [142, 231] width 197 height 23
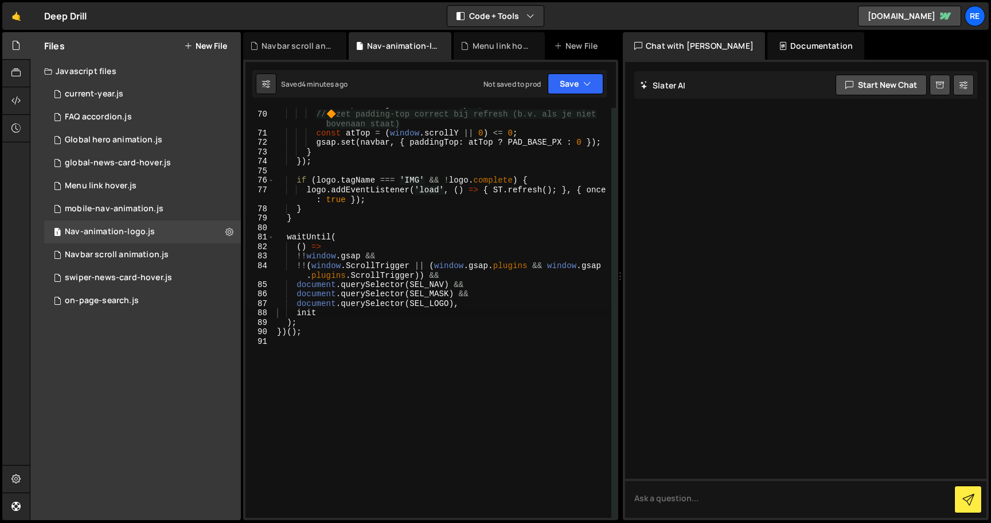
click at [430, 262] on div "mask . style . height = startH + 'px' ; // 🔶 zet padding-top correct bij refres…" at bounding box center [443, 314] width 337 height 429
type textarea "})();"
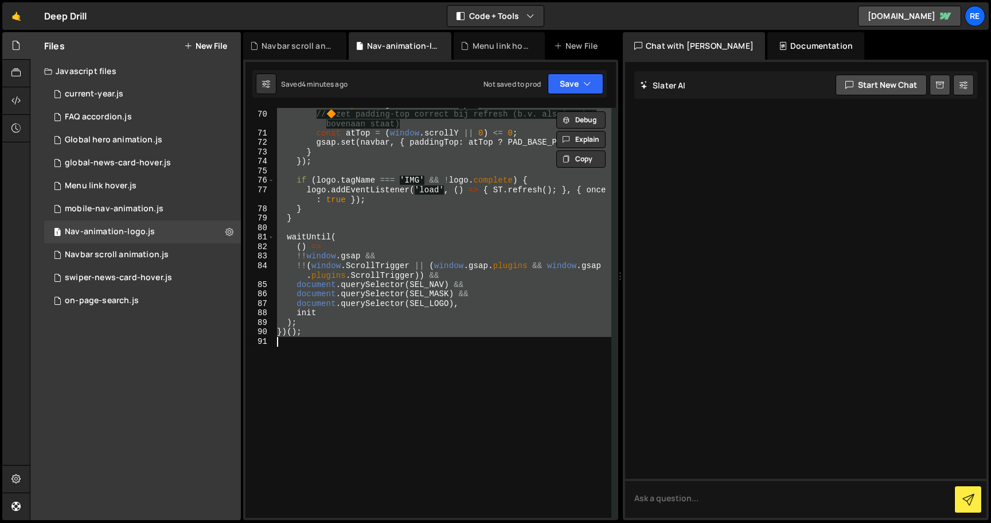
paste textarea
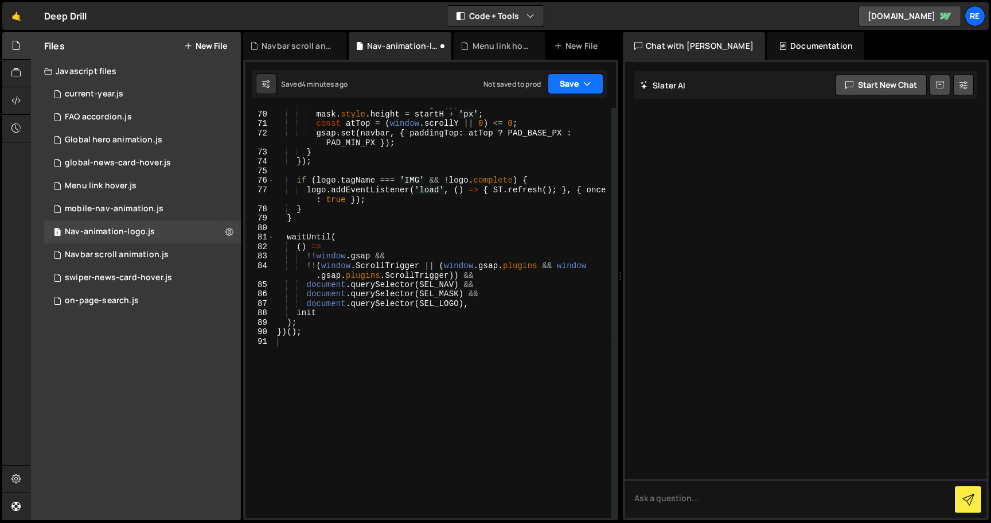
click at [582, 77] on button "Save" at bounding box center [576, 83] width 56 height 21
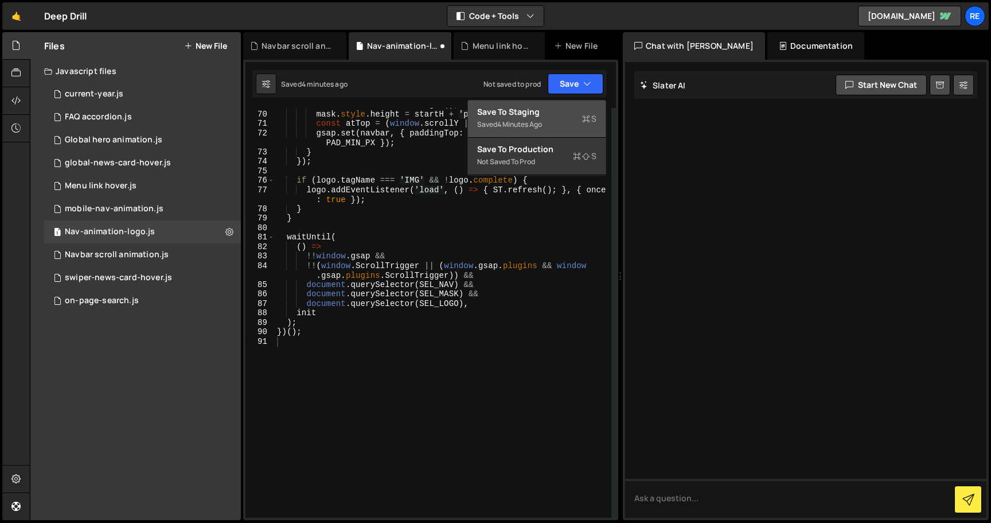
click at [556, 114] on div "Save to Staging S" at bounding box center [536, 111] width 119 height 11
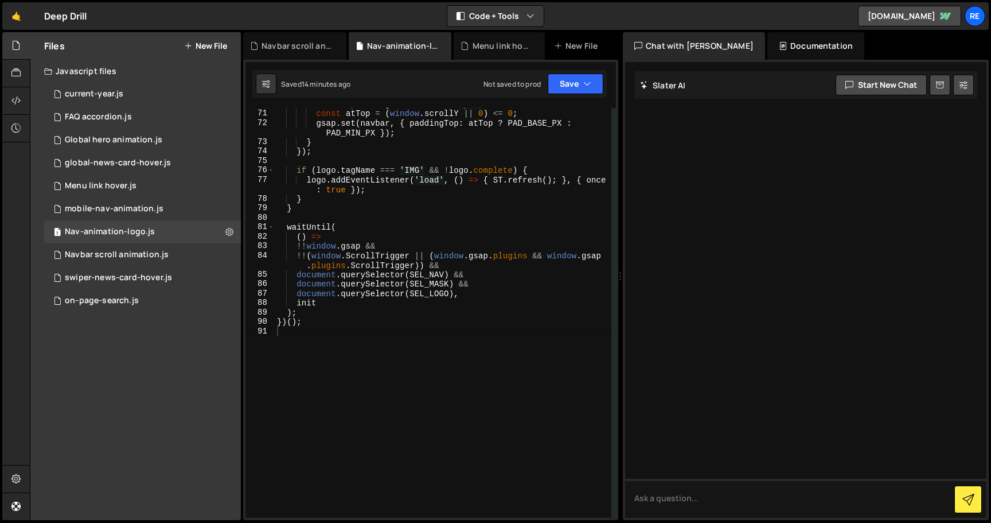
scroll to position [718, 0]
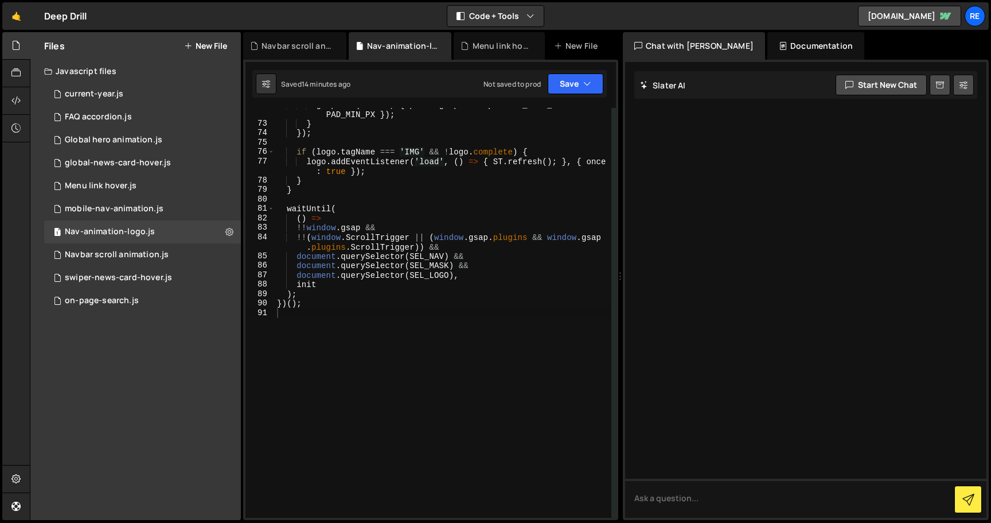
type textarea "document.querySelector(SEL_LOGO),"
click at [404, 279] on div "gsap . set ( navbar , { paddingTop : atTop ? PAD_BASE_PX : PAD_MIN_PX }) ; } })…" at bounding box center [443, 319] width 337 height 438
click at [166, 200] on div "1 mobile-nav-animation.js 0" at bounding box center [142, 208] width 197 height 23
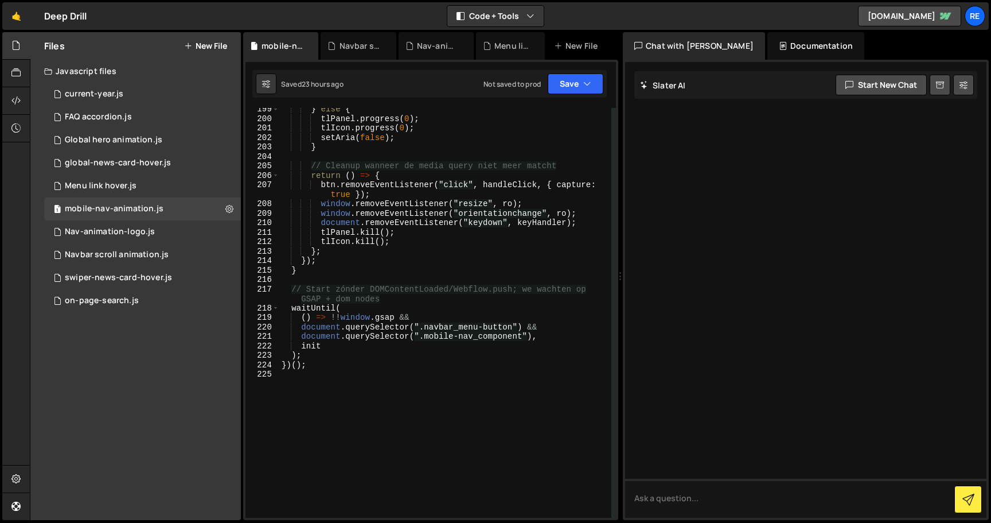
scroll to position [2091, 0]
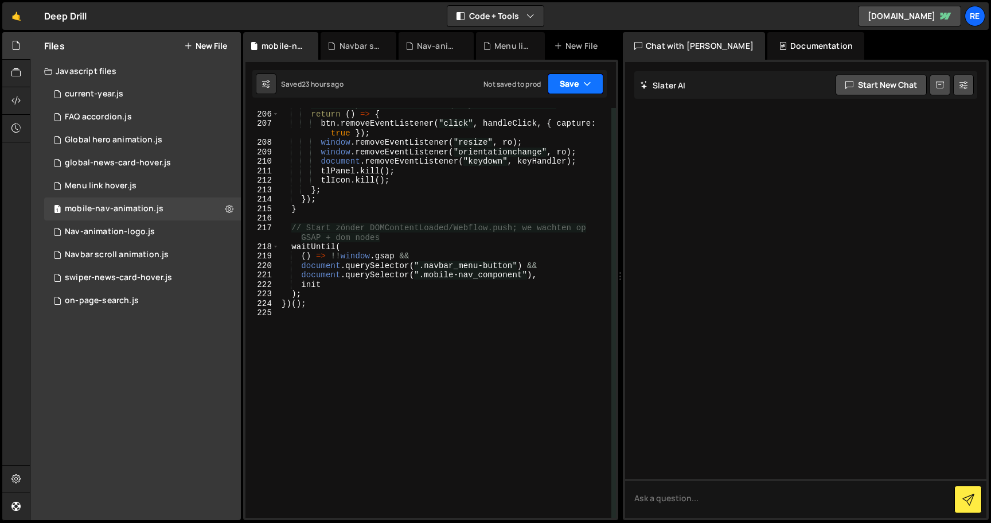
click at [570, 77] on button "Save" at bounding box center [576, 83] width 56 height 21
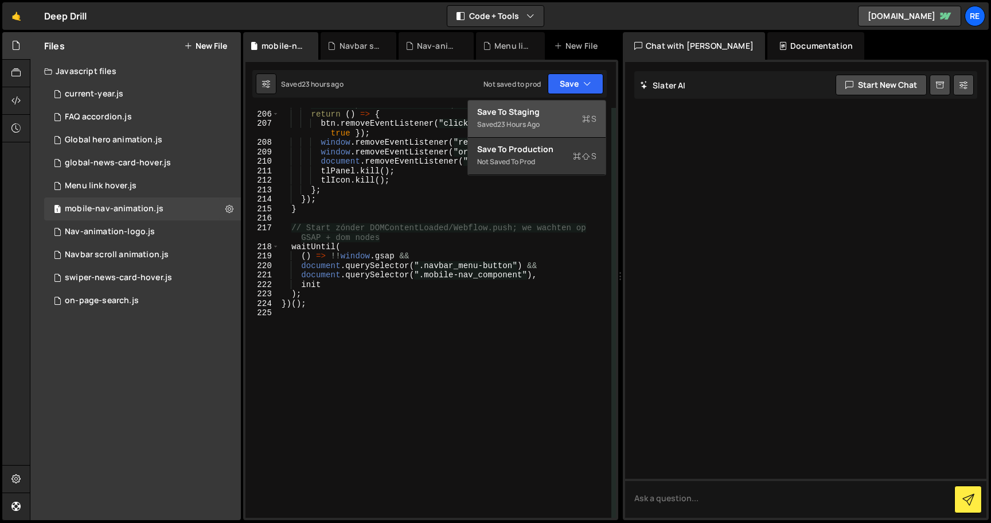
click at [570, 106] on button "Save to Staging S Saved 23 hours ago" at bounding box center [537, 118] width 138 height 37
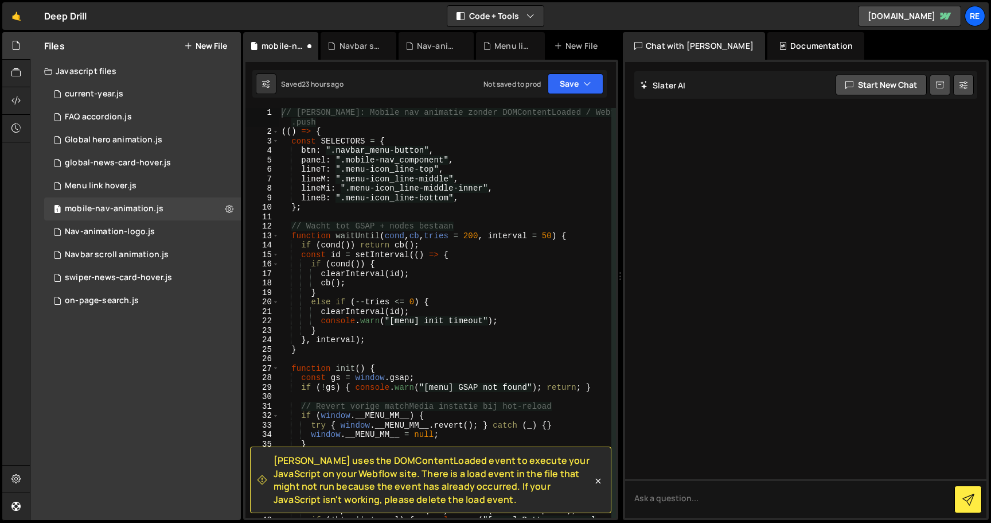
scroll to position [0, 0]
click at [147, 185] on div "1 Menu link hover.js 0" at bounding box center [142, 185] width 197 height 23
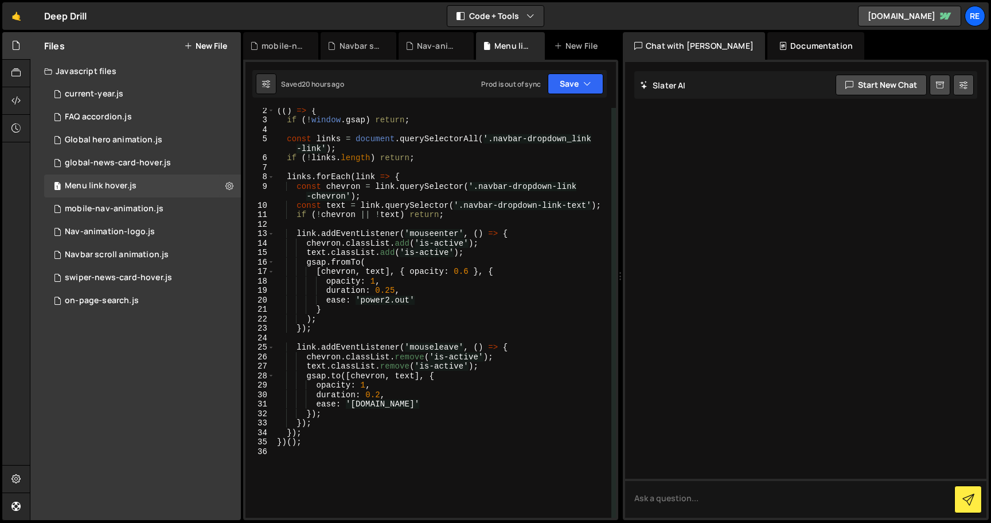
scroll to position [15, 0]
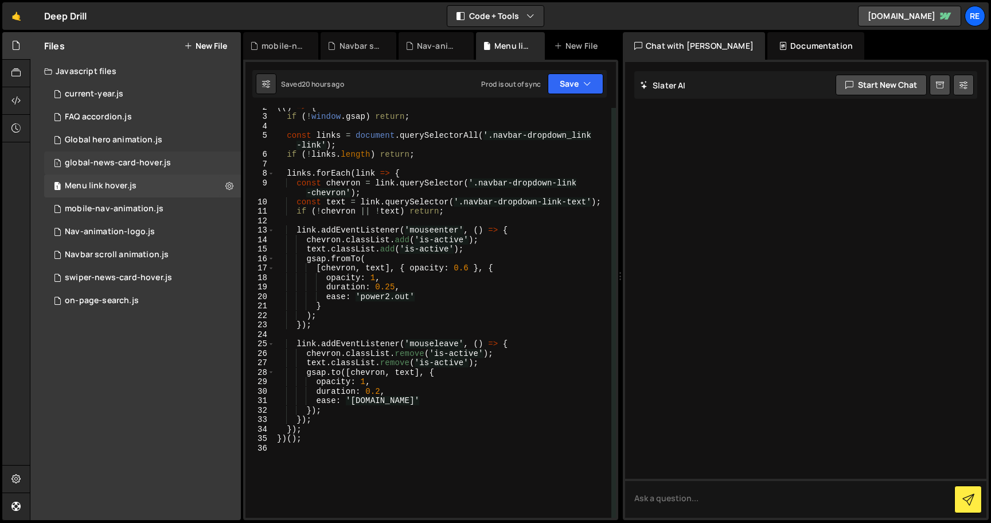
click at [116, 153] on div "1 global-news-card-hover.js 0" at bounding box center [142, 162] width 197 height 23
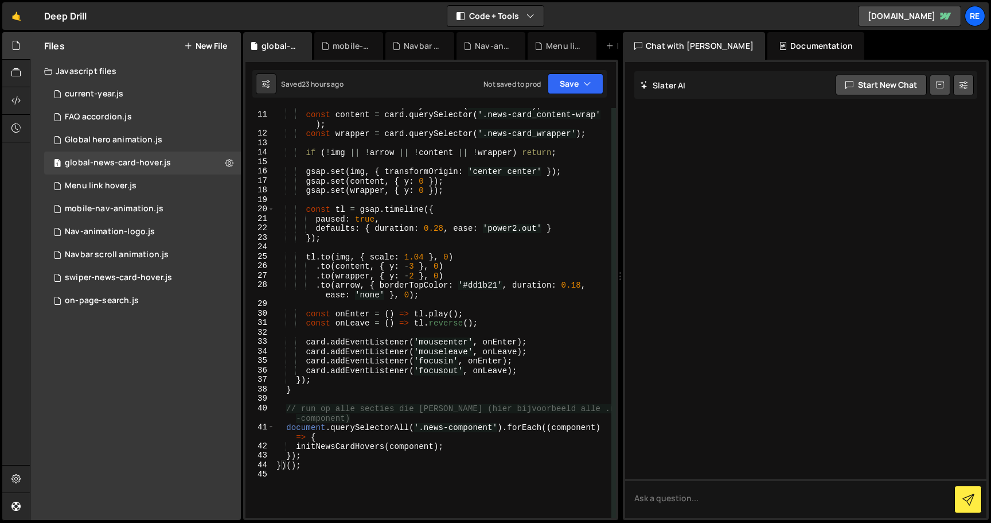
scroll to position [254, 0]
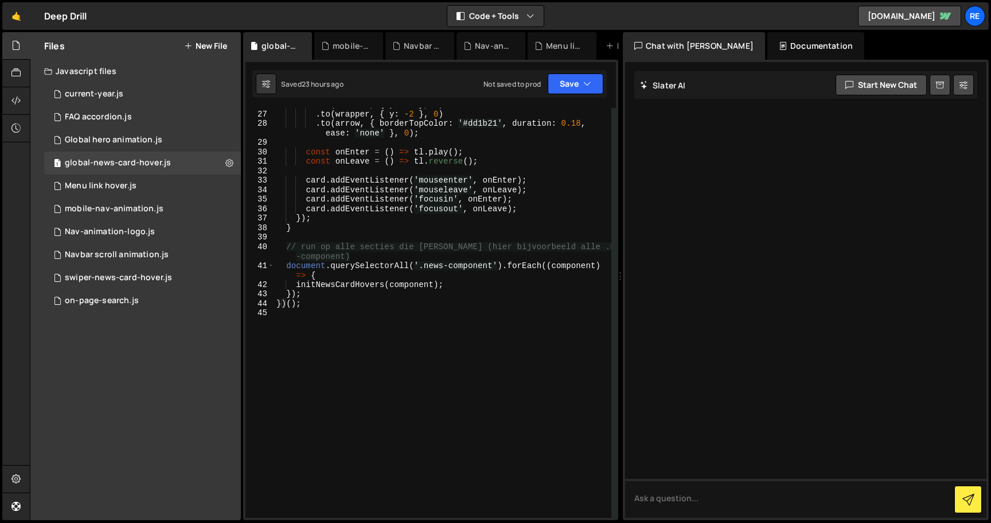
click at [206, 41] on button "New File" at bounding box center [205, 45] width 43 height 9
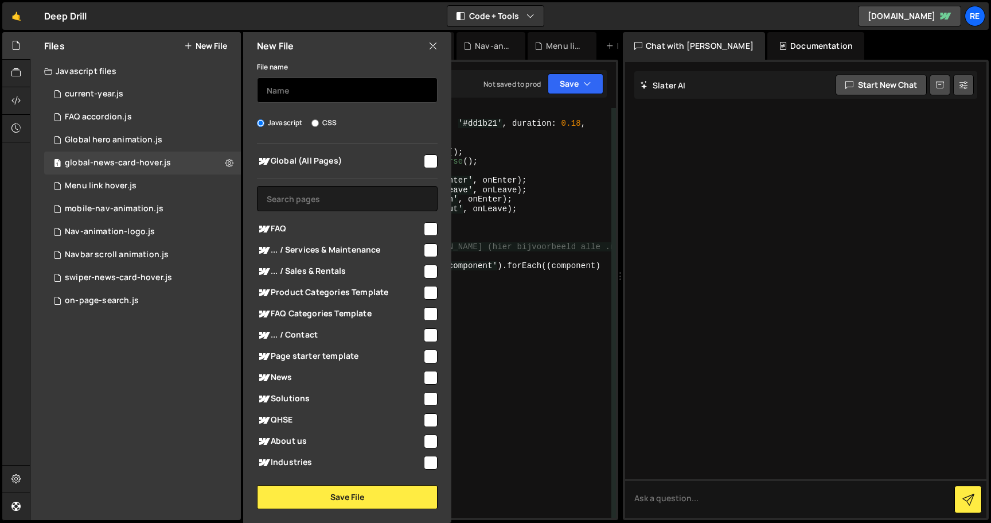
click at [305, 94] on input "text" at bounding box center [347, 89] width 181 height 25
type input "s"
type input "logo-marquee"
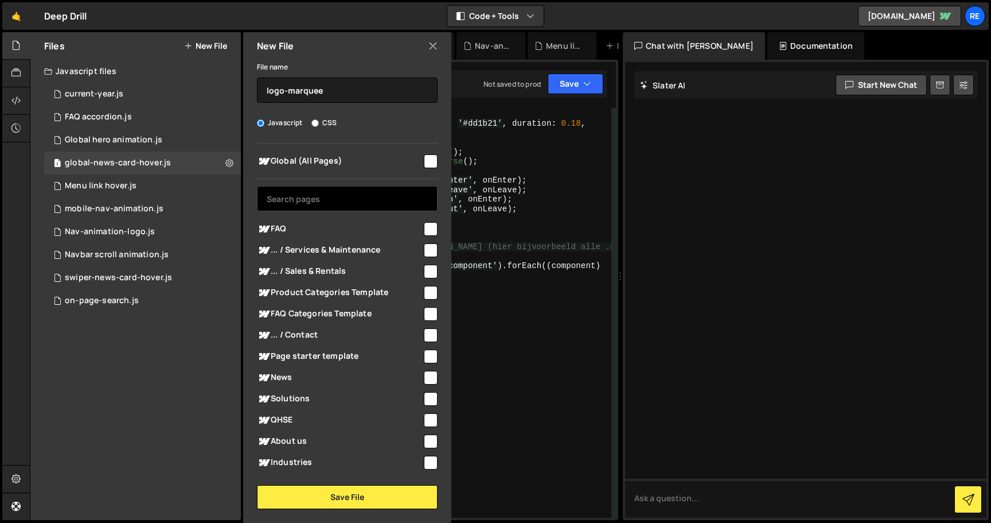
click at [355, 199] on input "text" at bounding box center [347, 198] width 181 height 25
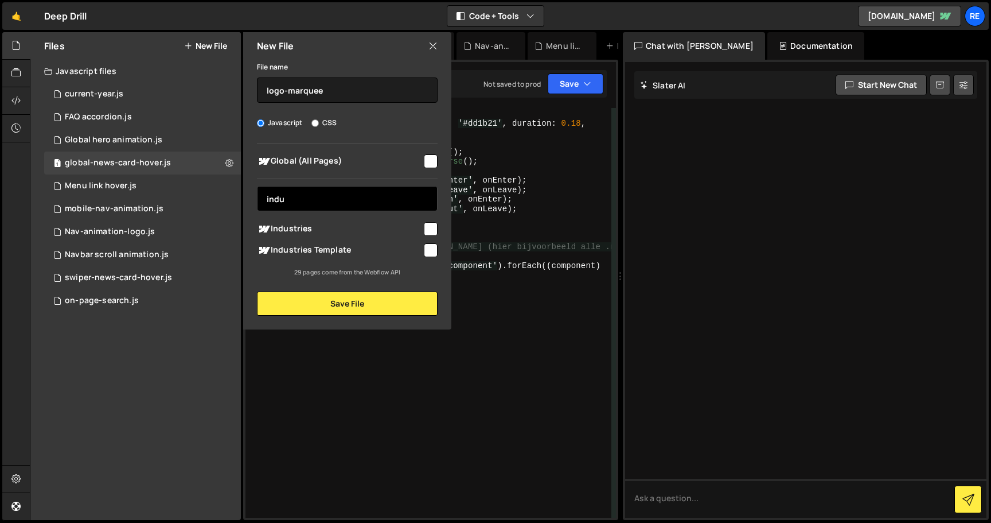
type input "indu"
click at [357, 232] on span "Industries" at bounding box center [339, 229] width 165 height 14
checkbox input "true"
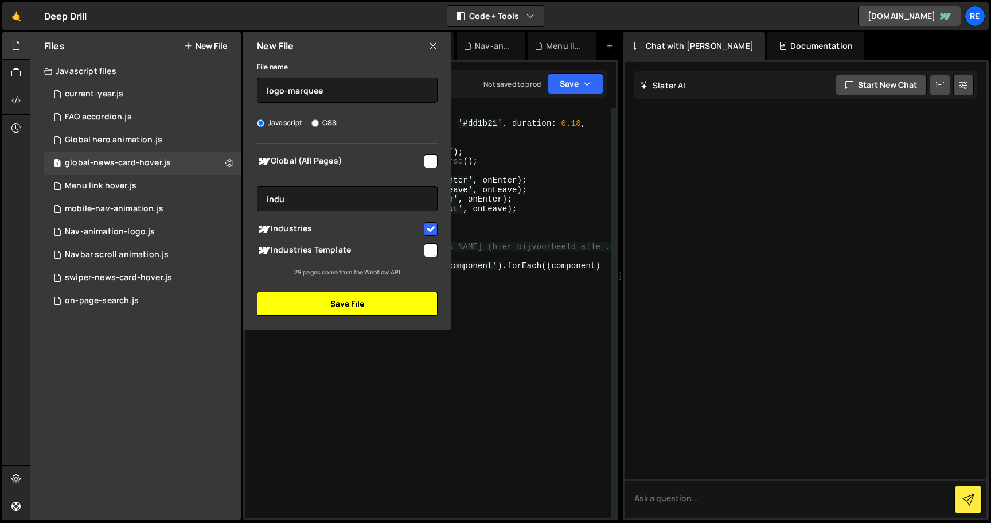
click at [355, 298] on button "Save File" at bounding box center [347, 303] width 181 height 24
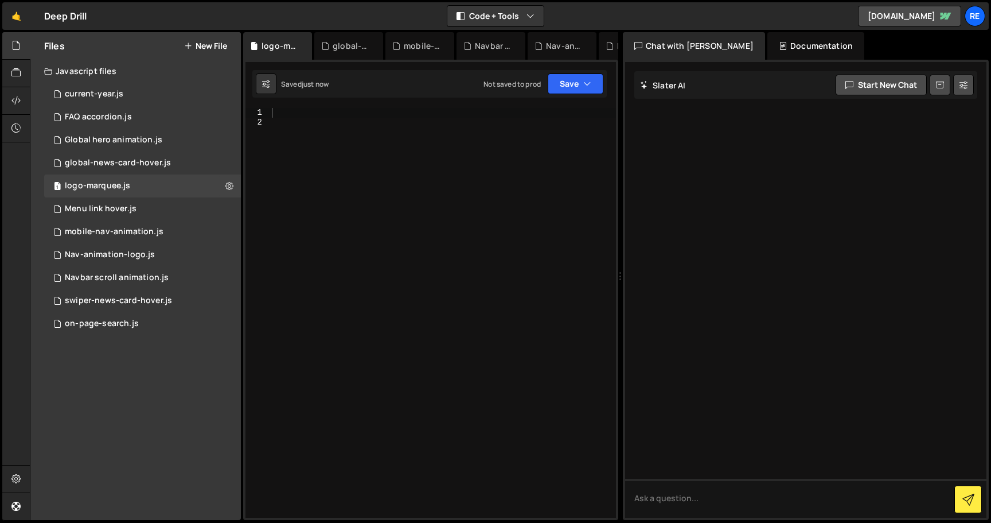
click at [355, 298] on div at bounding box center [443, 322] width 347 height 429
paste textarea "</script>"
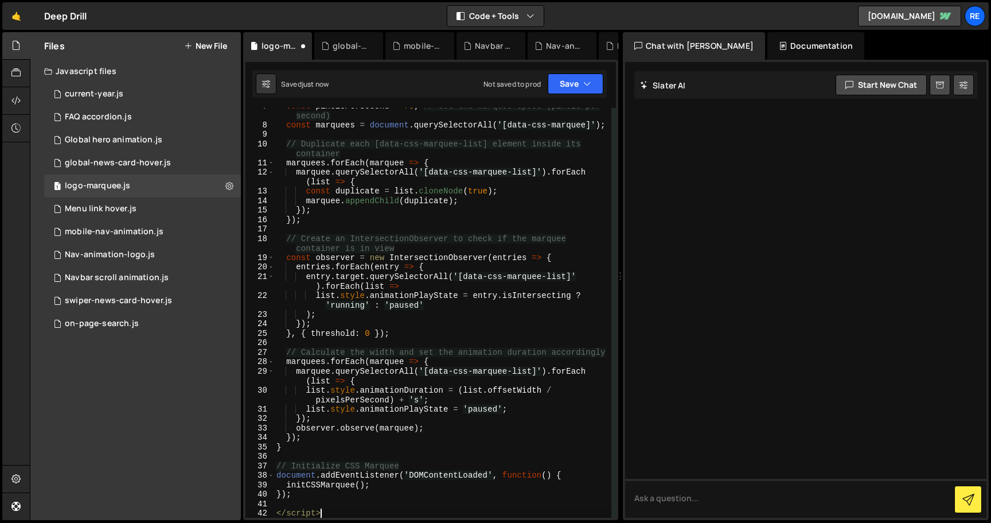
click at [355, 298] on div "const pixelsPerSecond = 75 ; // Set the marquee speed (pixels per second) const…" at bounding box center [442, 320] width 337 height 438
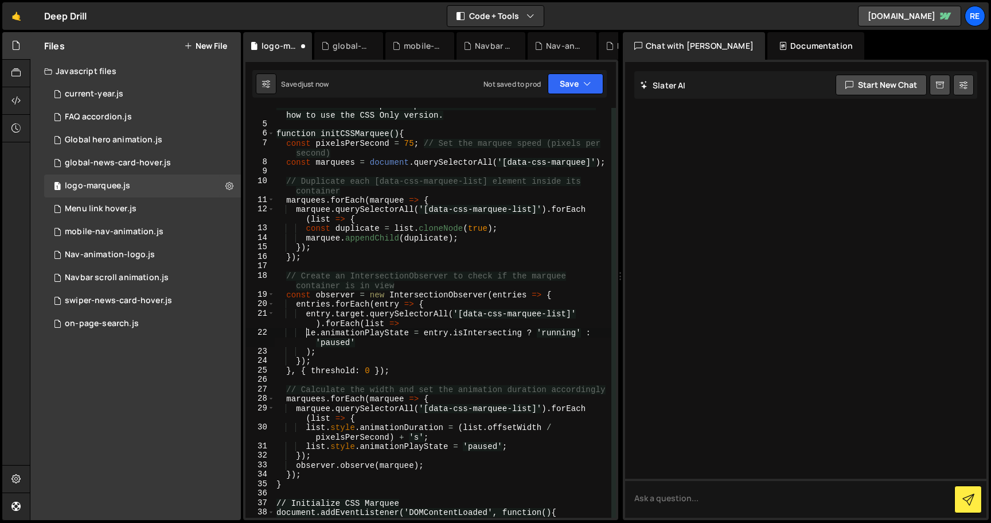
scroll to position [0, 0]
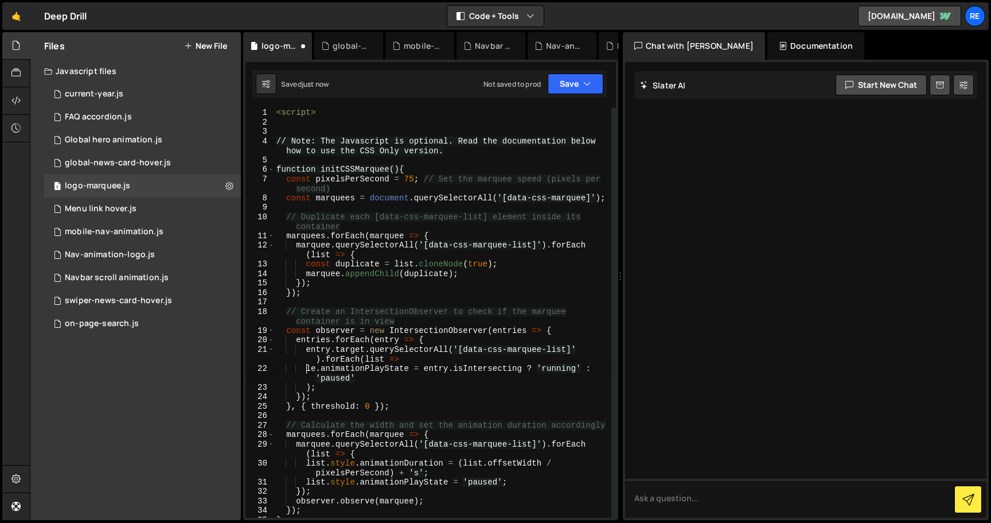
type textarea "<script>"
click at [363, 116] on div "< script > // Note: The Javascript is optional. Read the documentation below ho…" at bounding box center [442, 322] width 337 height 429
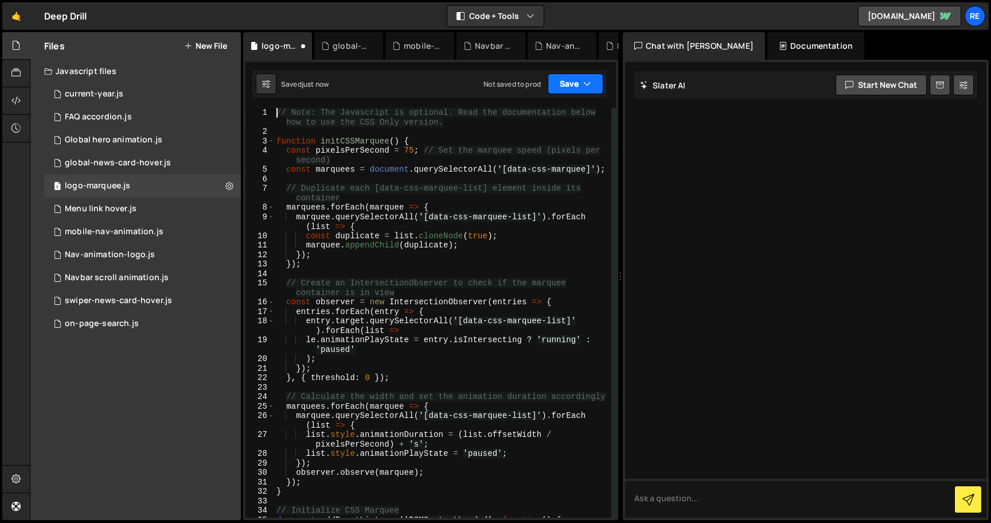
click at [578, 82] on button "Save" at bounding box center [576, 83] width 56 height 21
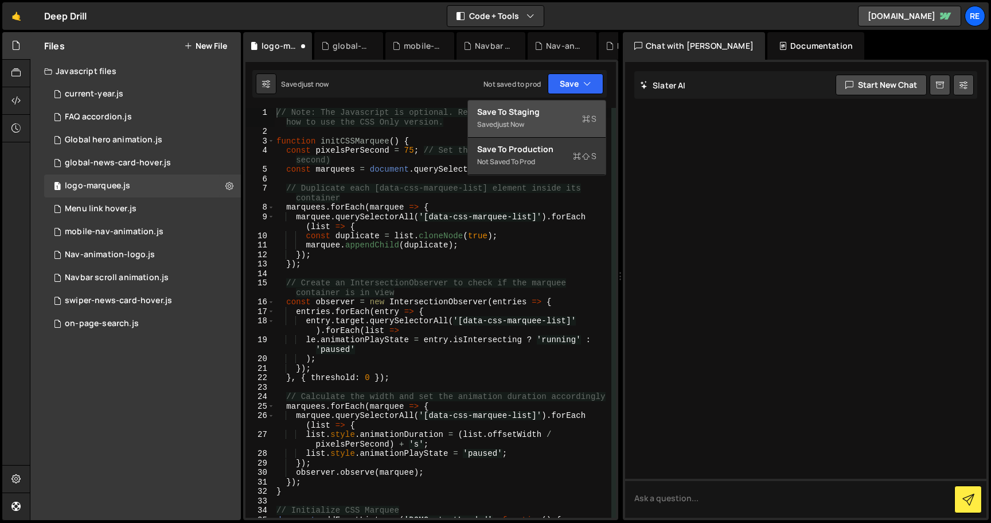
click at [573, 112] on div "Save to Staging S" at bounding box center [536, 111] width 119 height 11
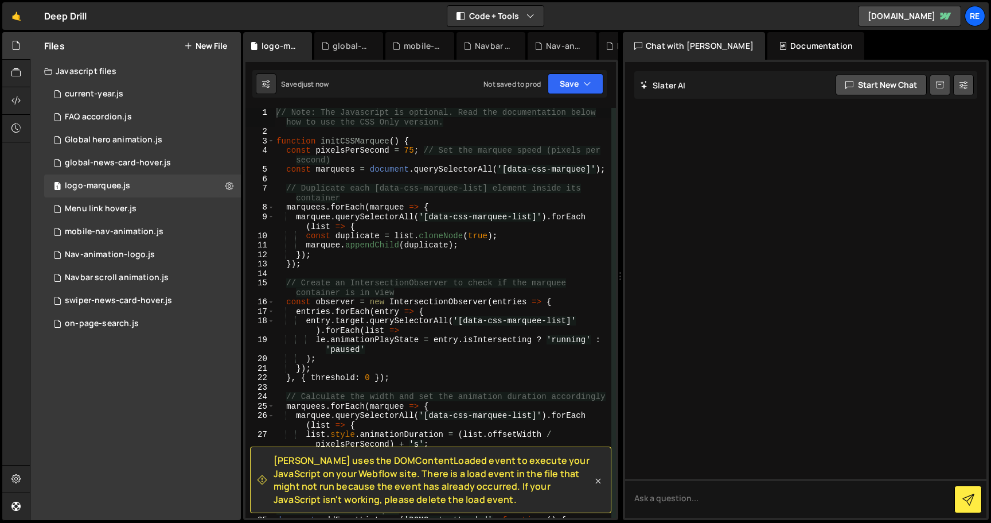
click at [602, 482] on icon at bounding box center [598, 480] width 11 height 11
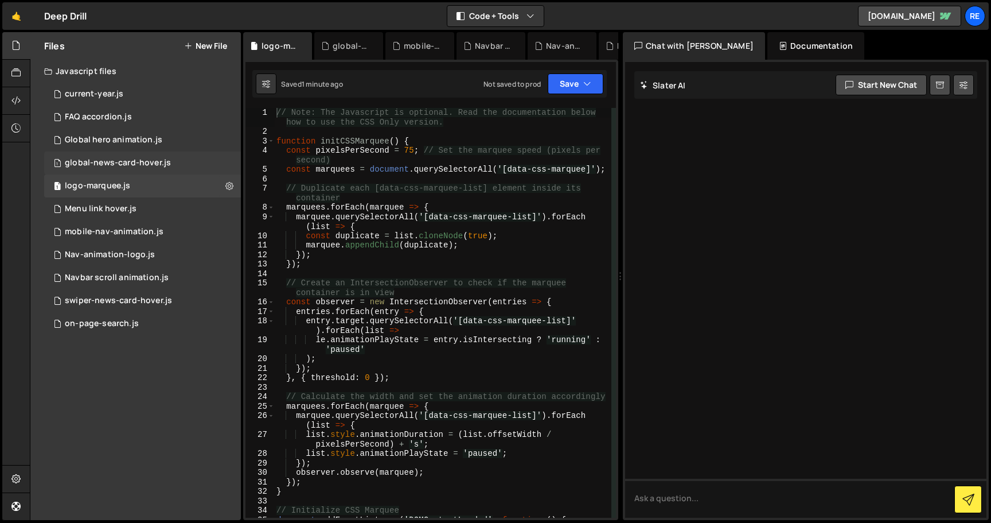
click at [161, 159] on div "global-news-card-hover.js" at bounding box center [118, 163] width 106 height 10
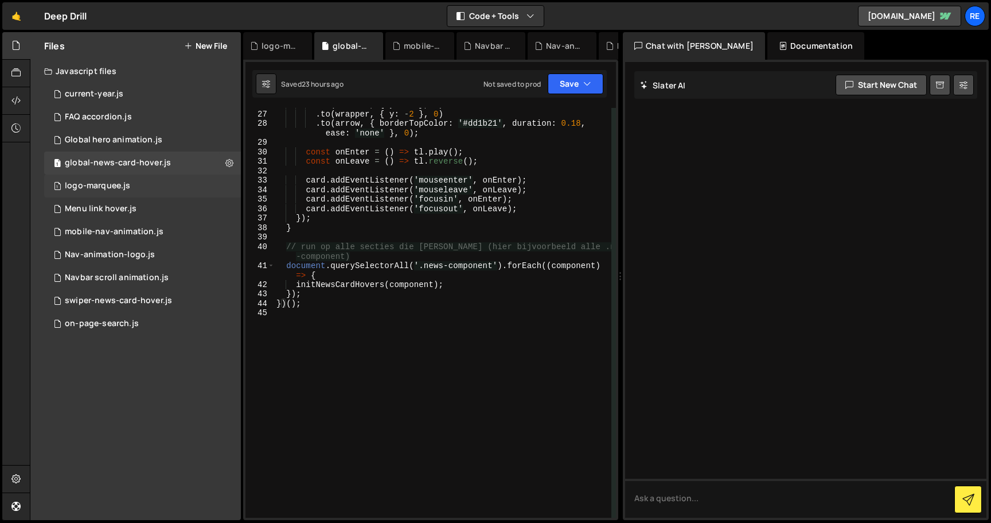
click at [161, 188] on div "1 logo-marquee.js 0" at bounding box center [142, 185] width 197 height 23
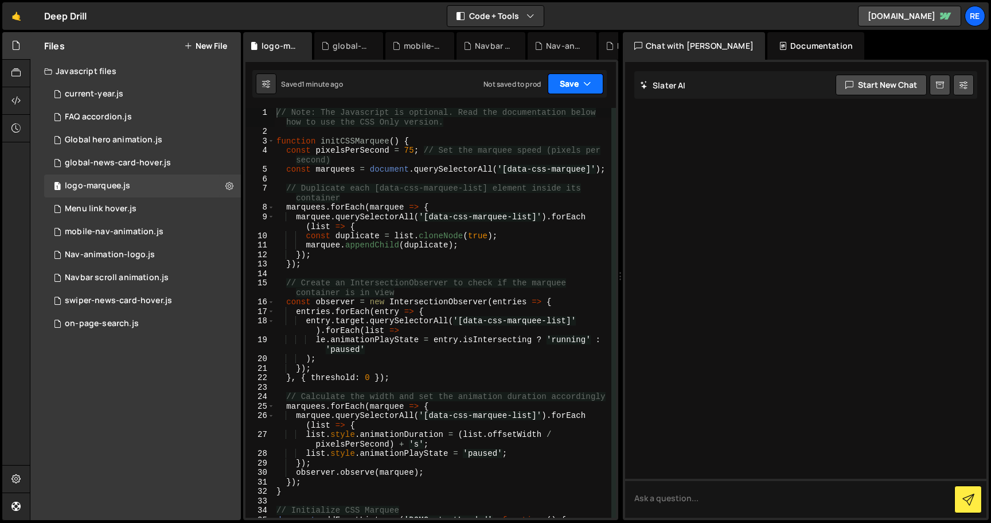
click at [565, 77] on button "Save" at bounding box center [576, 83] width 56 height 21
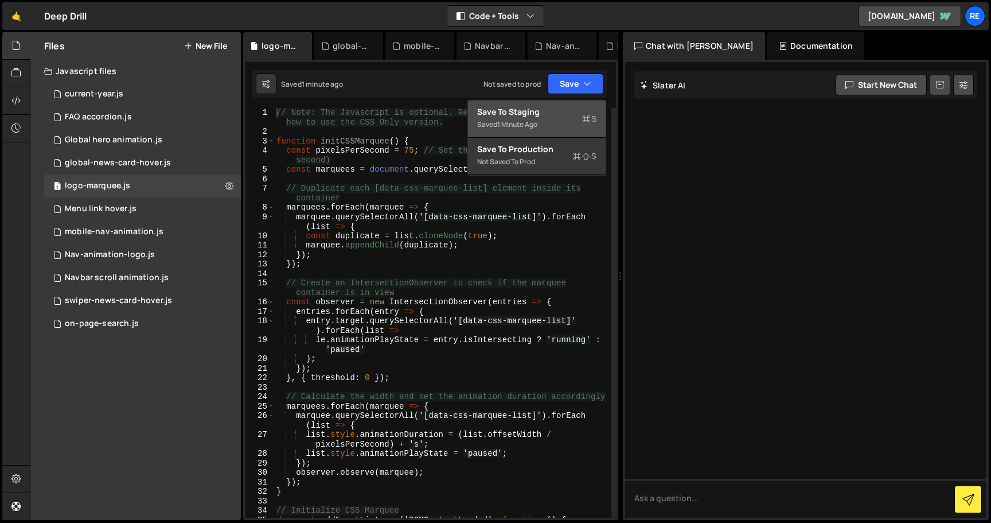
click at [561, 114] on div "Save to Staging S" at bounding box center [536, 111] width 119 height 11
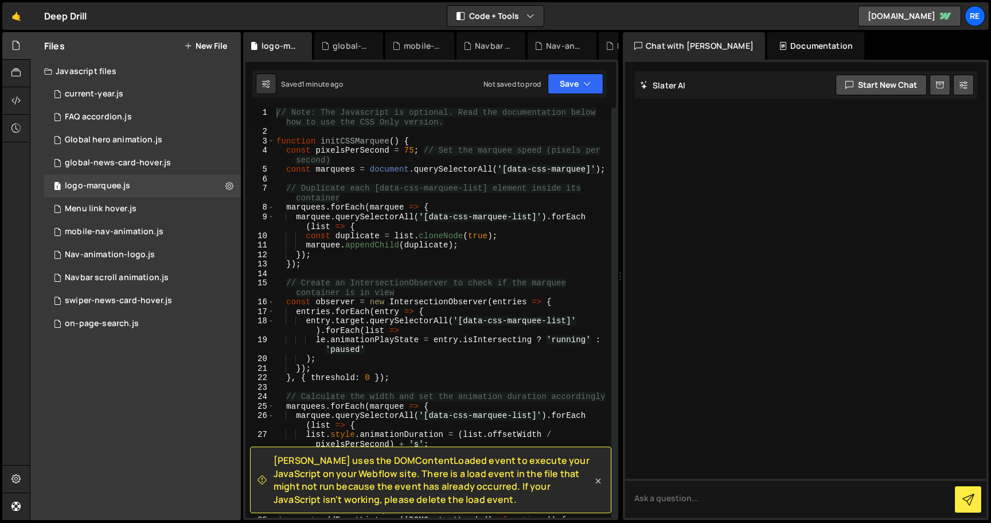
click at [602, 475] on icon at bounding box center [598, 480] width 11 height 11
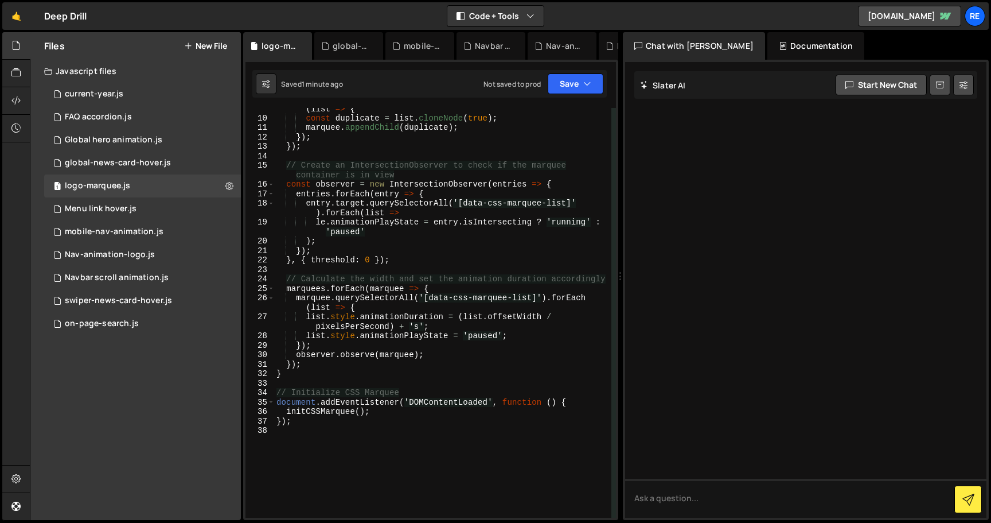
scroll to position [119, 0]
click at [373, 318] on div "marquee . querySelectorAll ( '[data-css-marquee-list]' ) . forEach ( list => { …" at bounding box center [442, 312] width 337 height 438
type textarea "});"
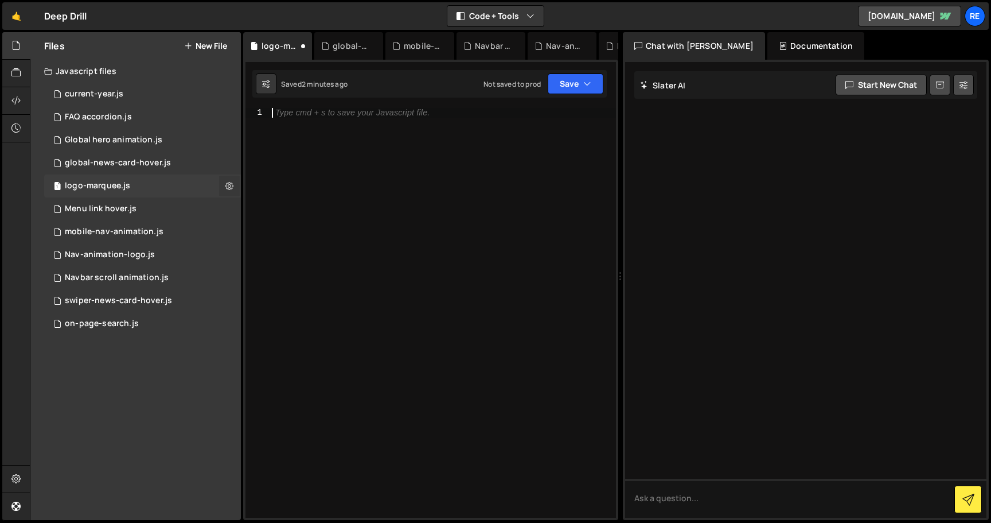
click at [225, 177] on button at bounding box center [229, 186] width 21 height 21
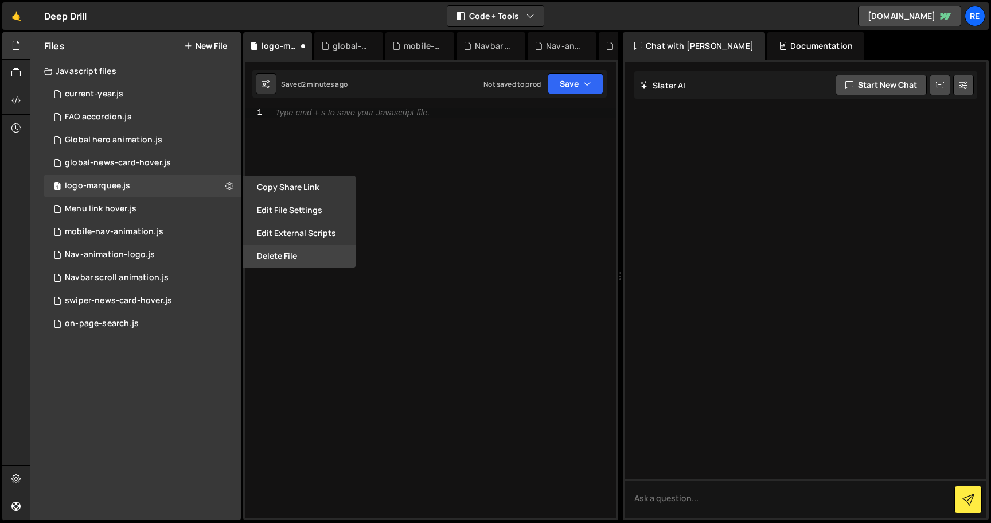
click at [310, 261] on button "Delete File" at bounding box center [299, 255] width 112 height 23
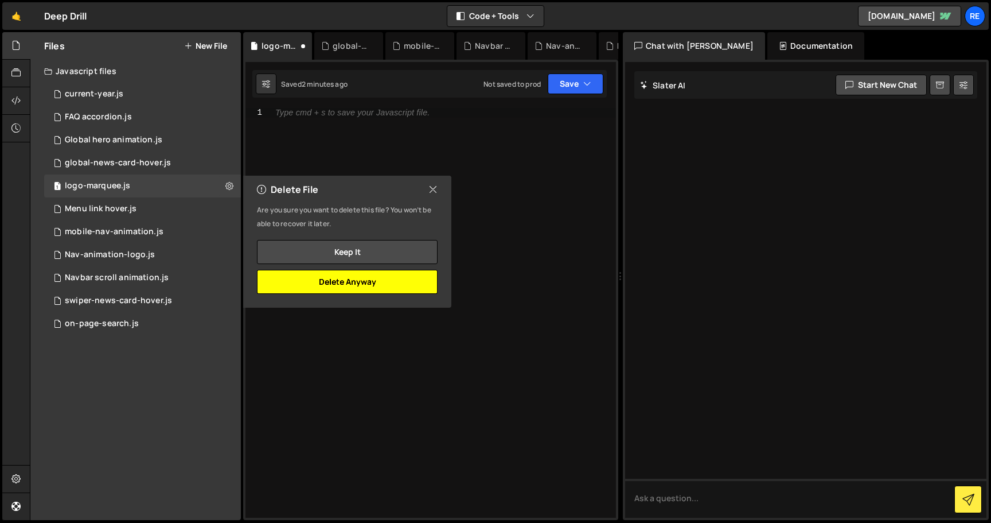
click at [418, 283] on button "Delete Anyway" at bounding box center [347, 282] width 181 height 24
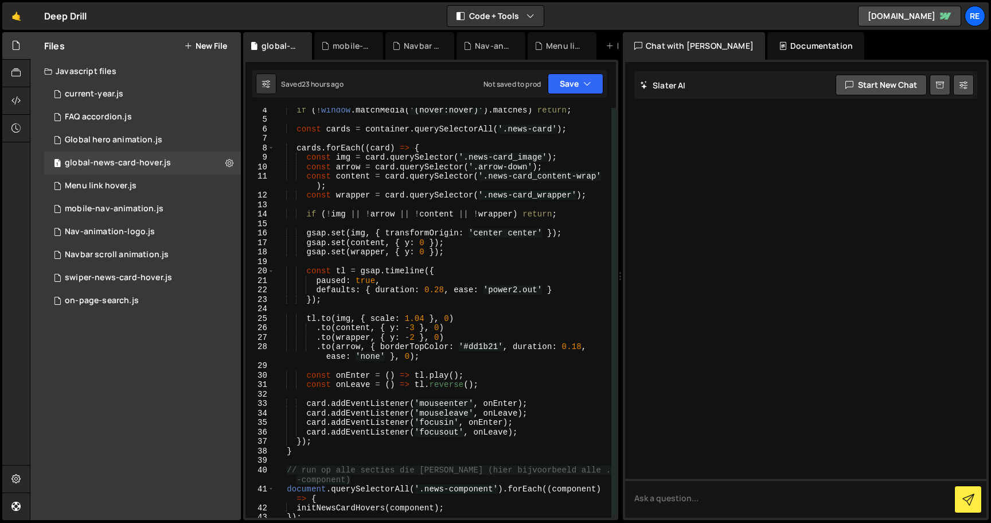
scroll to position [0, 0]
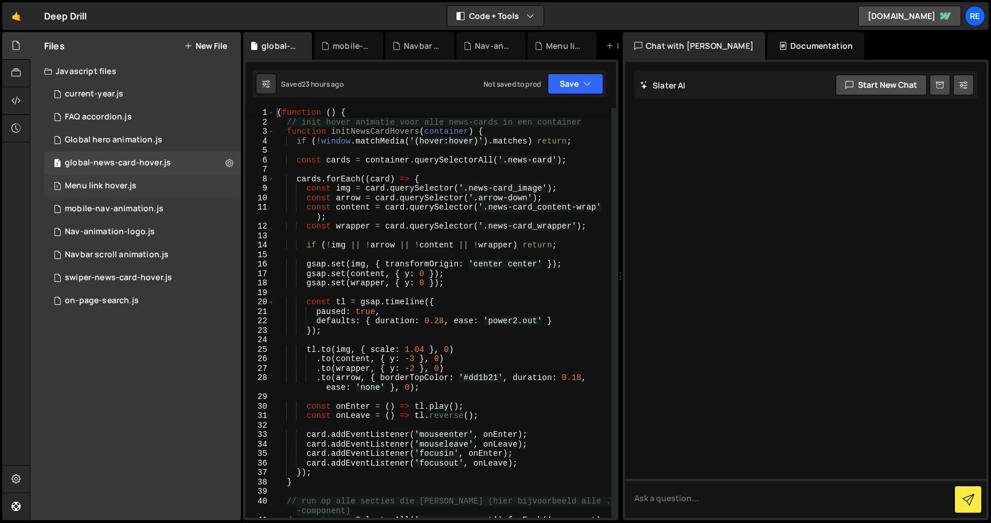
click at [99, 195] on div "1 Menu link hover.js 0" at bounding box center [142, 185] width 197 height 23
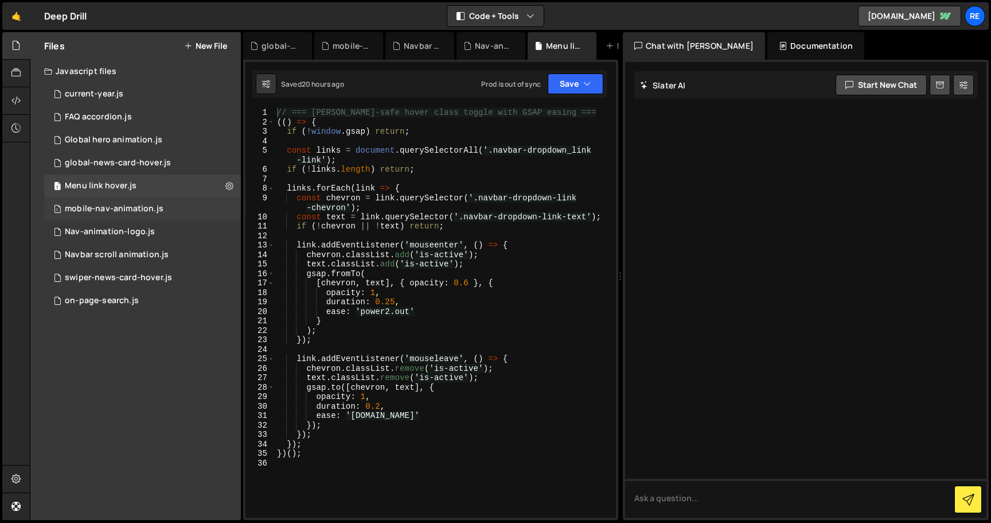
click at [145, 205] on div "mobile-nav-animation.js" at bounding box center [114, 209] width 99 height 10
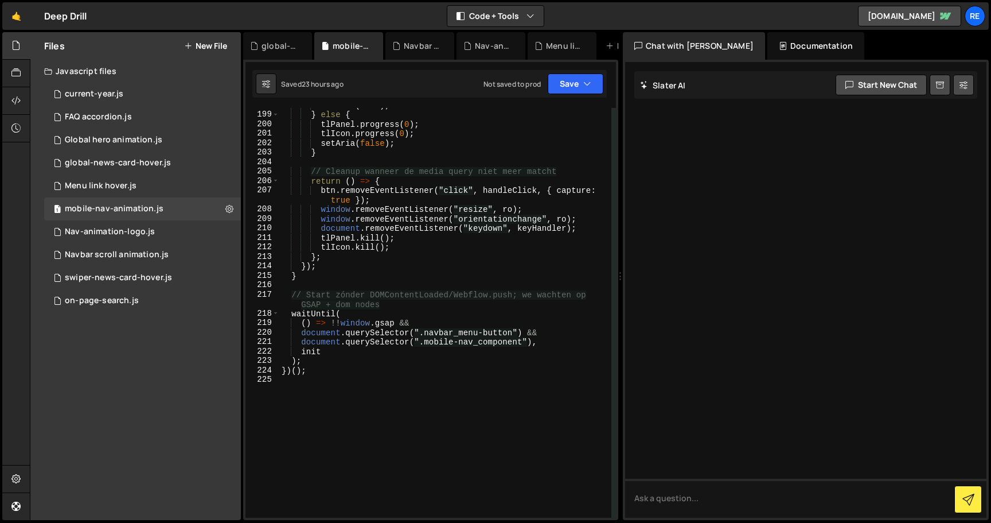
scroll to position [2091, 0]
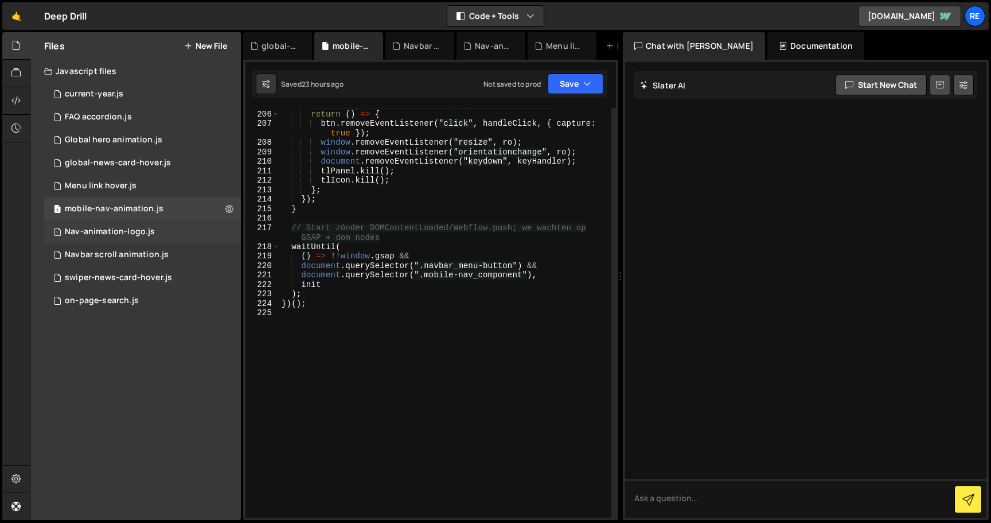
click at [150, 227] on div "Nav-animation-logo.js" at bounding box center [110, 232] width 90 height 10
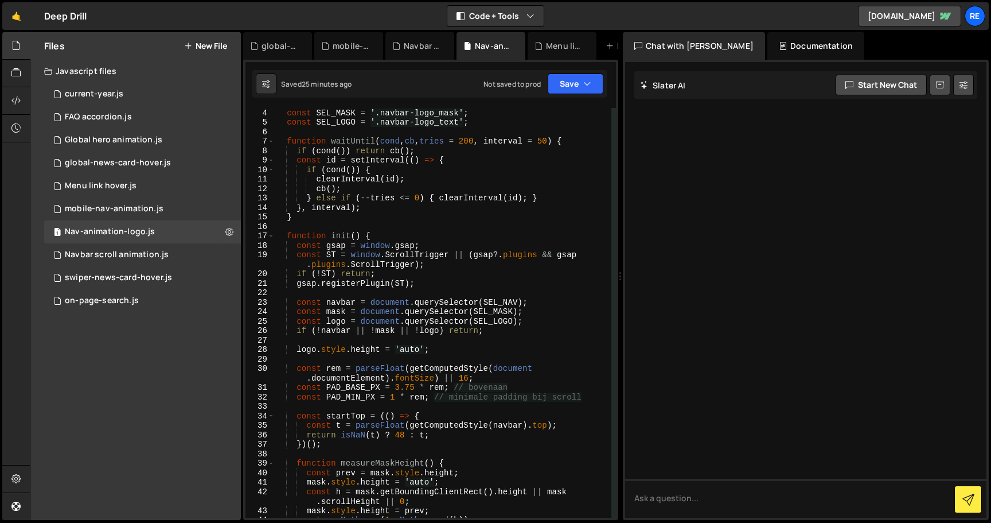
scroll to position [0, 0]
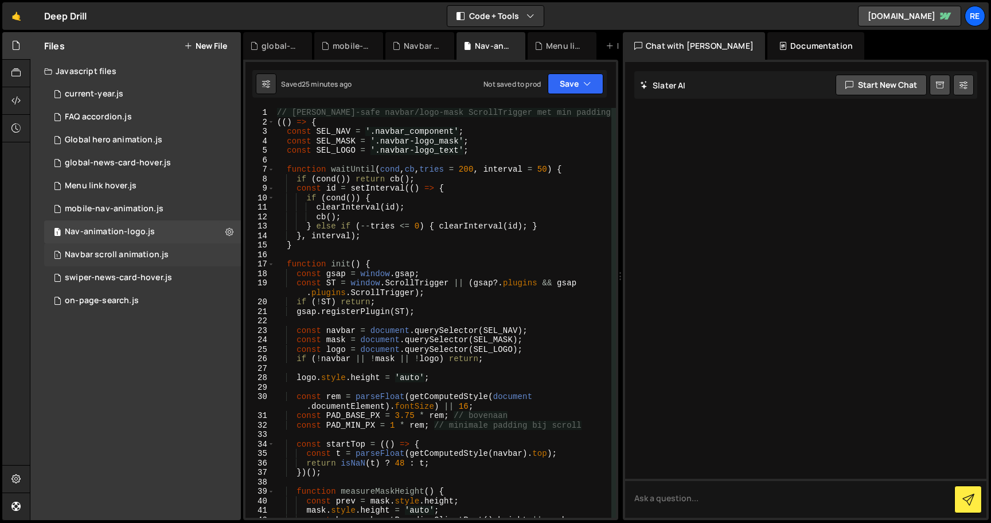
click at [147, 252] on div "Navbar scroll animation.js" at bounding box center [117, 255] width 104 height 10
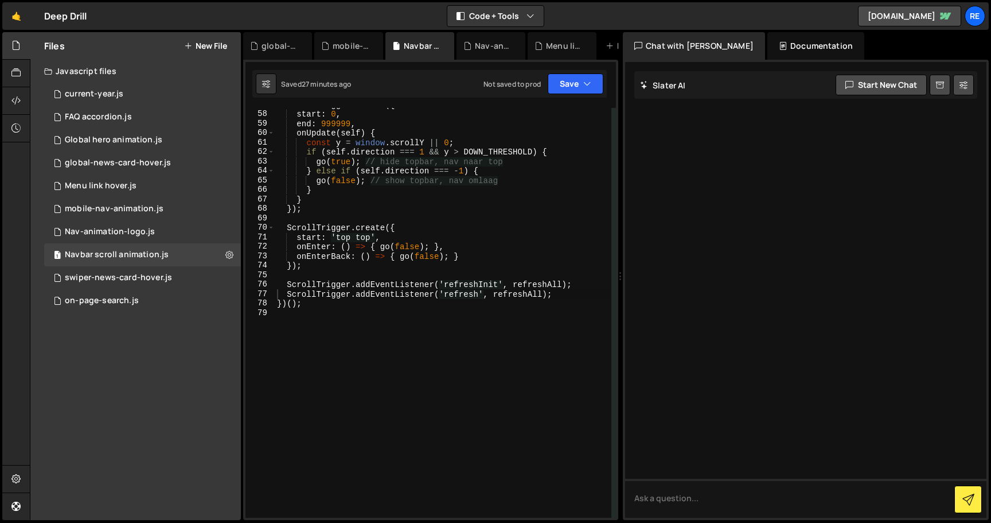
scroll to position [567, 0]
click at [137, 282] on div "swiper-news-card-hover.js" at bounding box center [118, 278] width 107 height 10
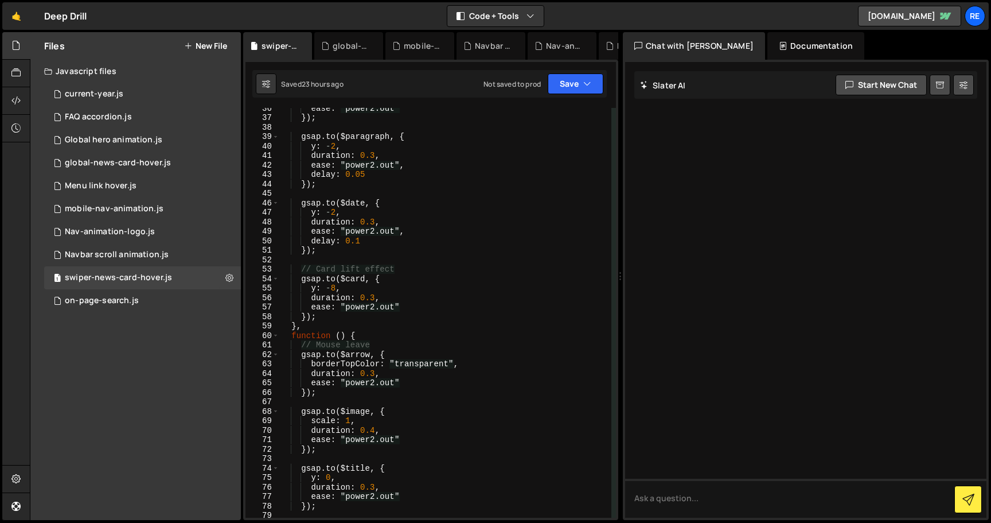
scroll to position [0, 0]
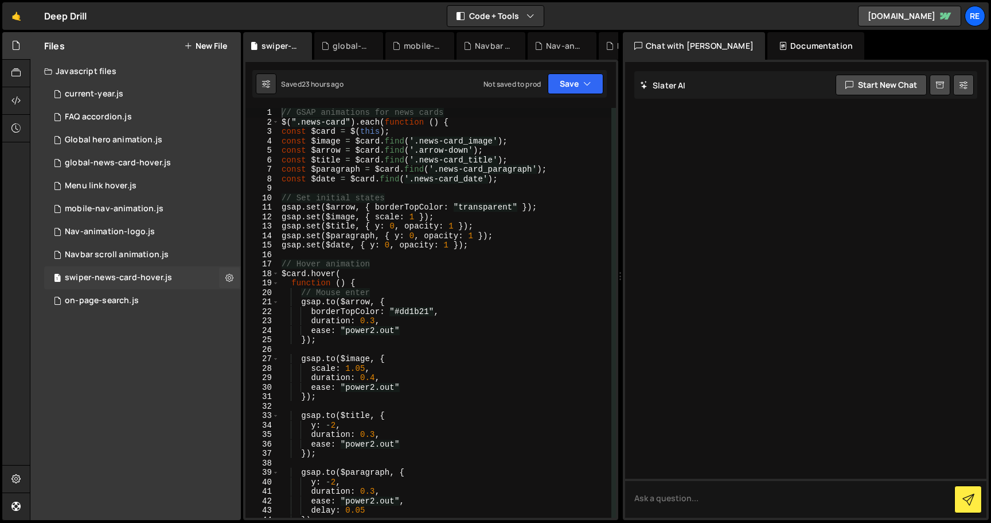
click at [137, 286] on div "1 swiper-news-card-hover.js 0" at bounding box center [142, 277] width 197 height 23
click at [137, 301] on div "1 on-page-search.js 0" at bounding box center [142, 300] width 197 height 23
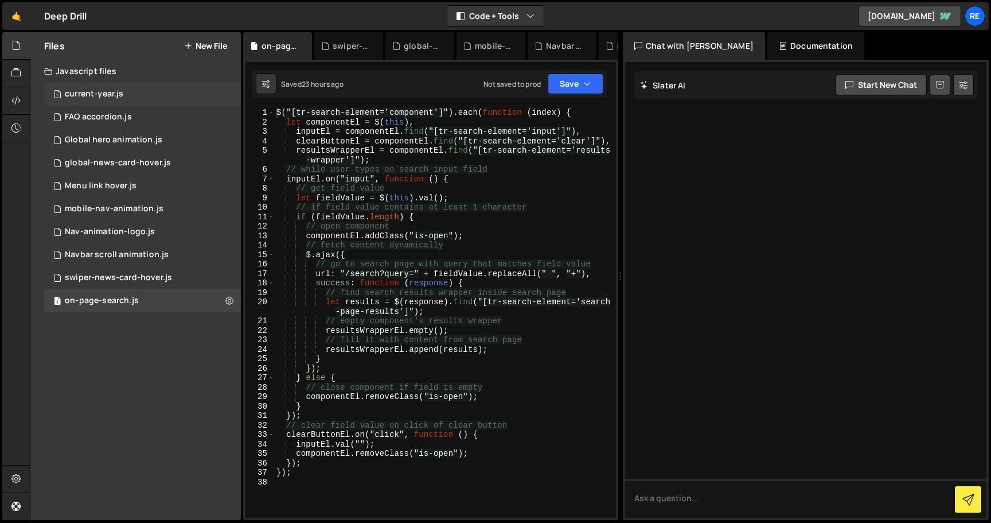
click at [177, 85] on div "1 current-year.js 0" at bounding box center [142, 94] width 197 height 23
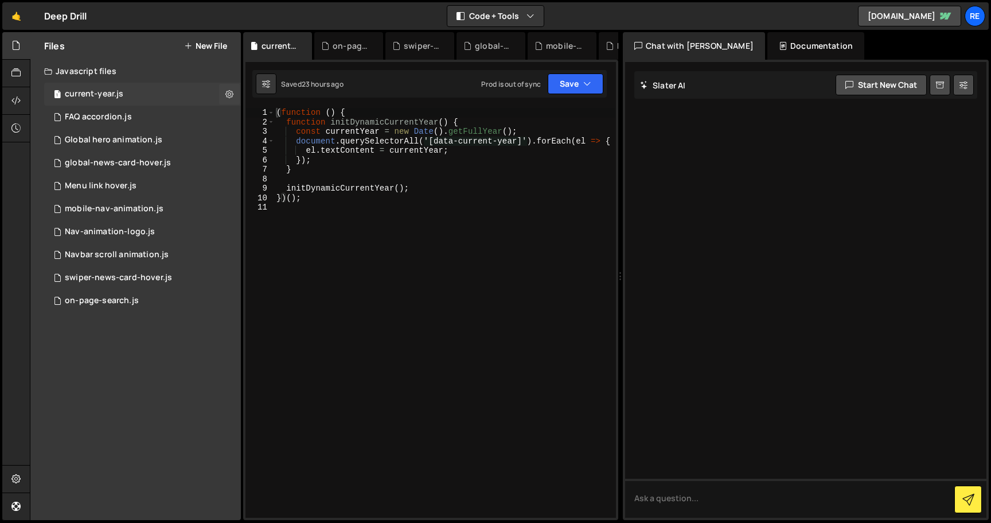
click at [111, 101] on div "1 current-year.js 0" at bounding box center [142, 94] width 197 height 23
click at [112, 114] on div "FAQ accordion.js" at bounding box center [98, 117] width 67 height 10
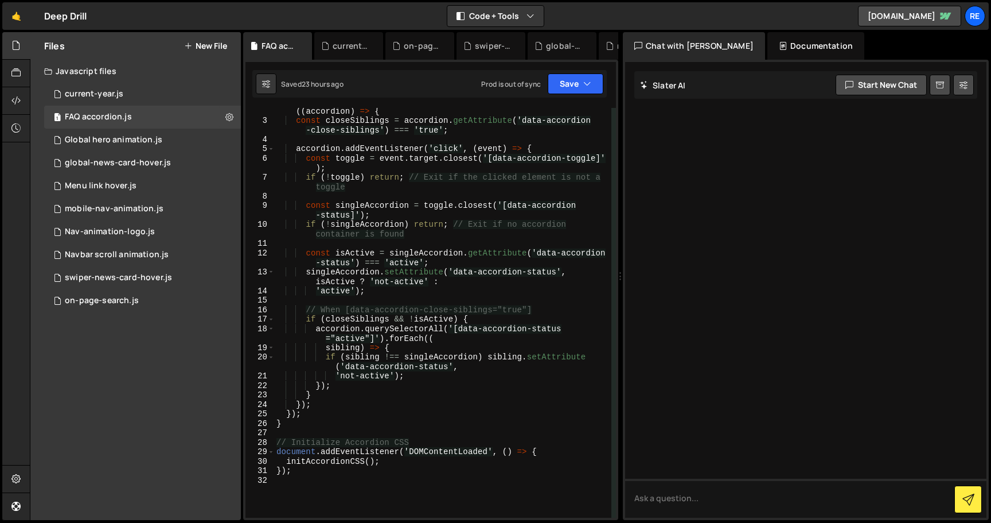
click at [351, 219] on div "document . querySelectorAll ( '[data-accordion-css-init]' ) . forEach (( accord…" at bounding box center [442, 315] width 337 height 438
type textarea "const singleAccordion = toggle.closest('[data-accordion-status]');"
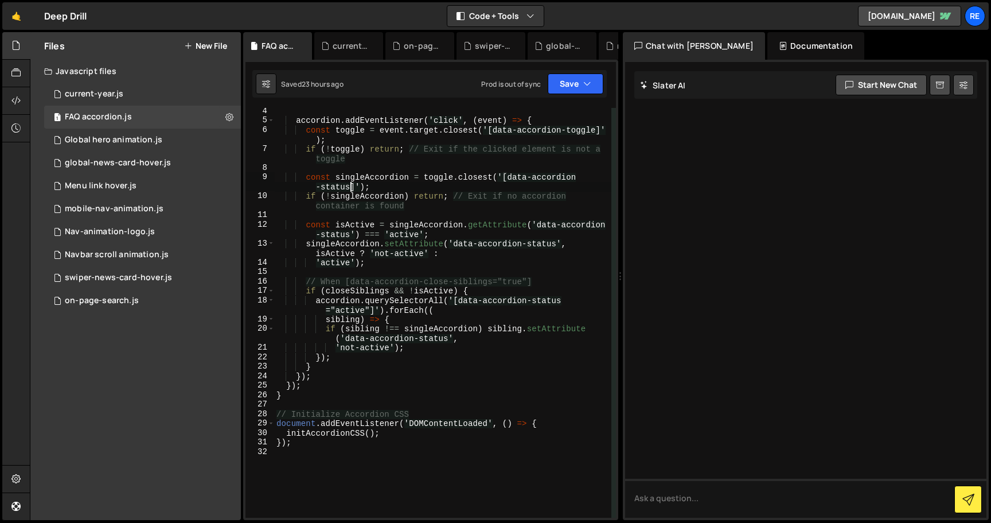
scroll to position [188, 0]
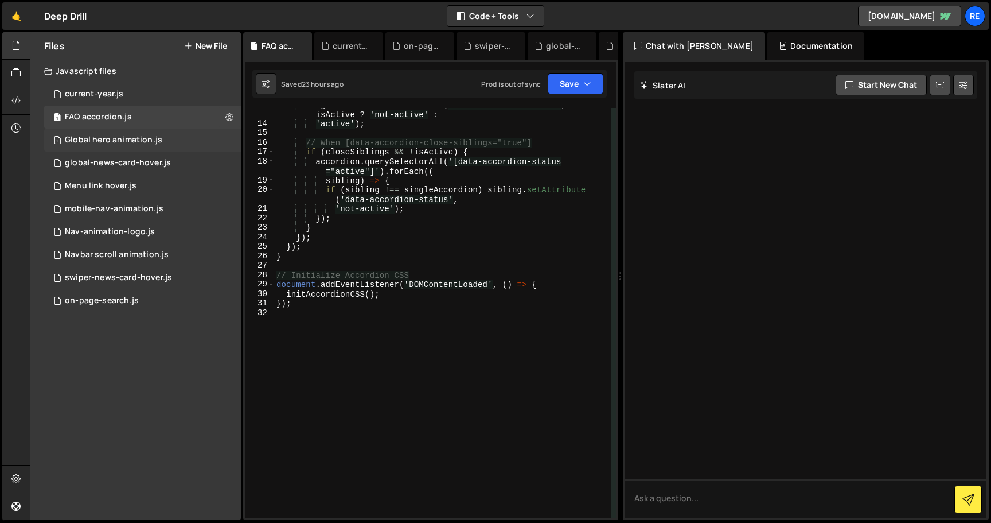
click at [143, 145] on div "1 Global hero animation.js 0" at bounding box center [142, 140] width 197 height 23
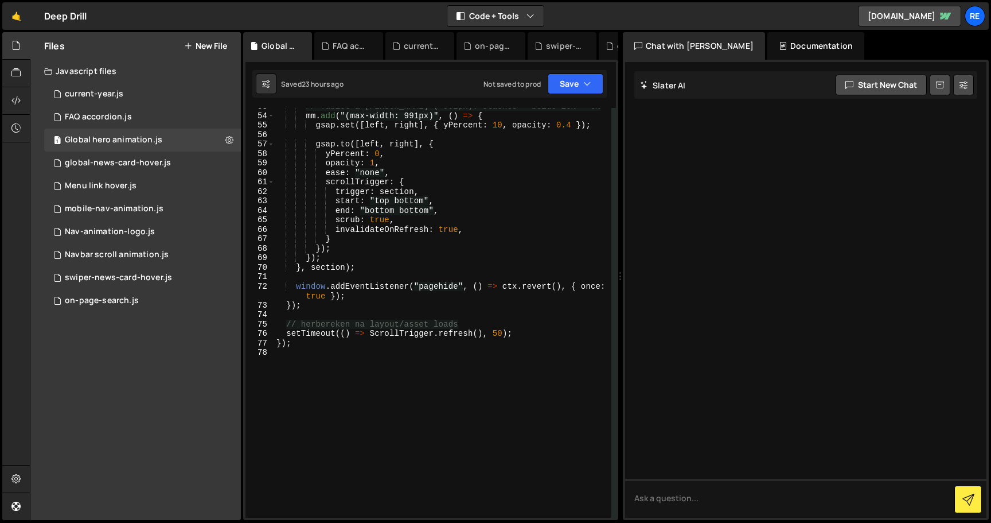
scroll to position [538, 0]
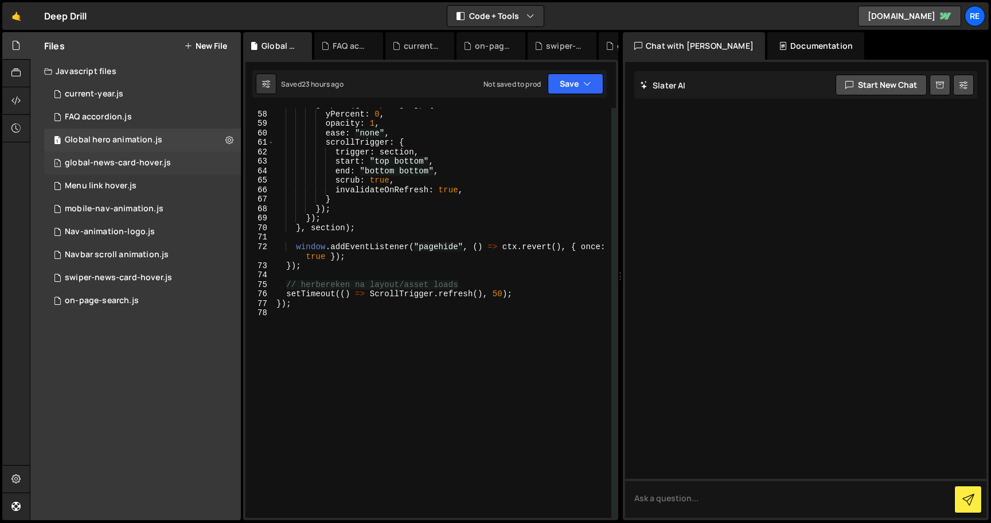
click at [164, 164] on div "global-news-card-hover.js" at bounding box center [118, 163] width 106 height 10
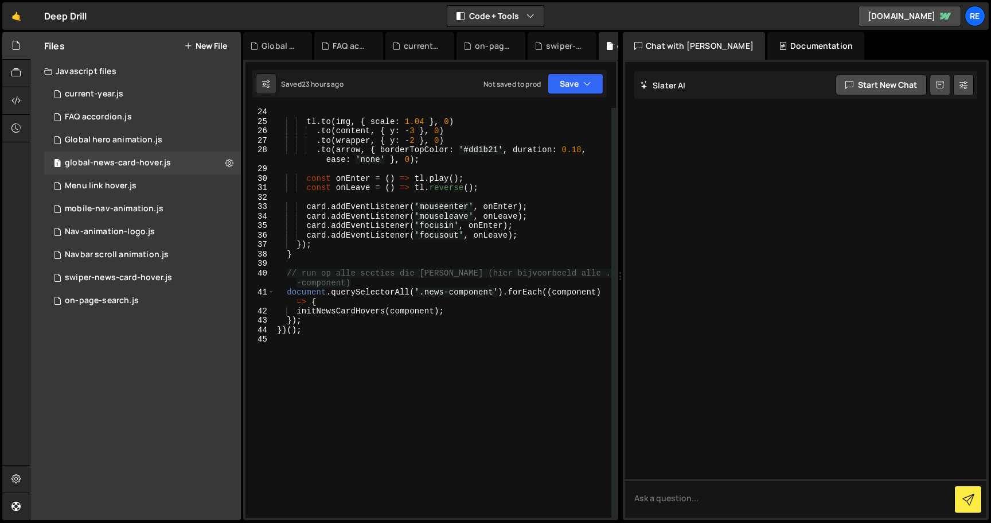
scroll to position [254, 0]
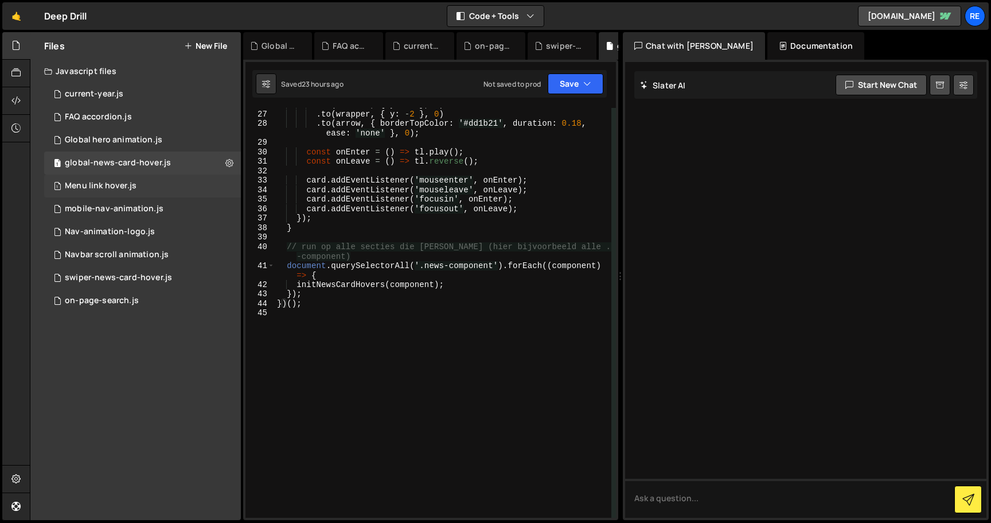
click at [132, 185] on div "Menu link hover.js" at bounding box center [101, 186] width 72 height 10
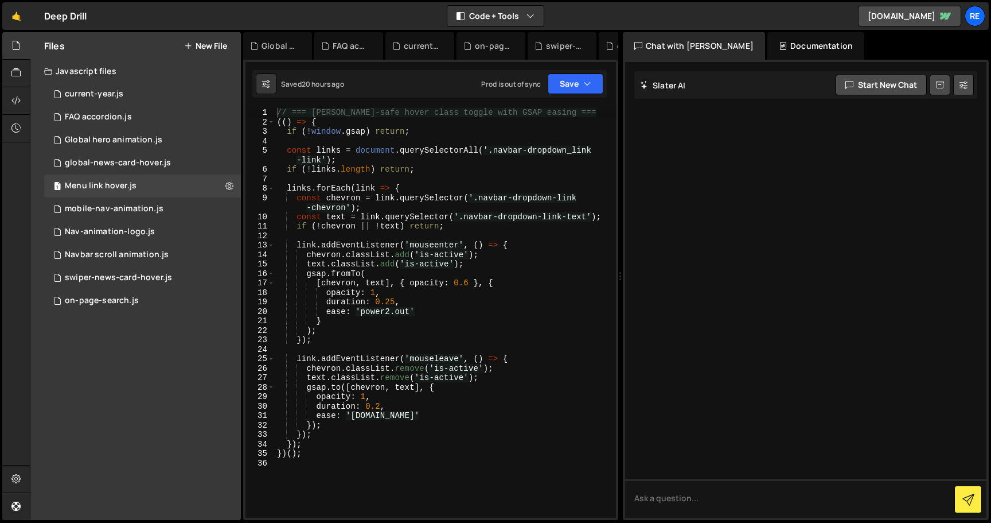
click at [524, 86] on div "Prod is out of sync" at bounding box center [511, 84] width 60 height 10
click at [134, 205] on div "mobile-nav-animation.js" at bounding box center [114, 209] width 99 height 10
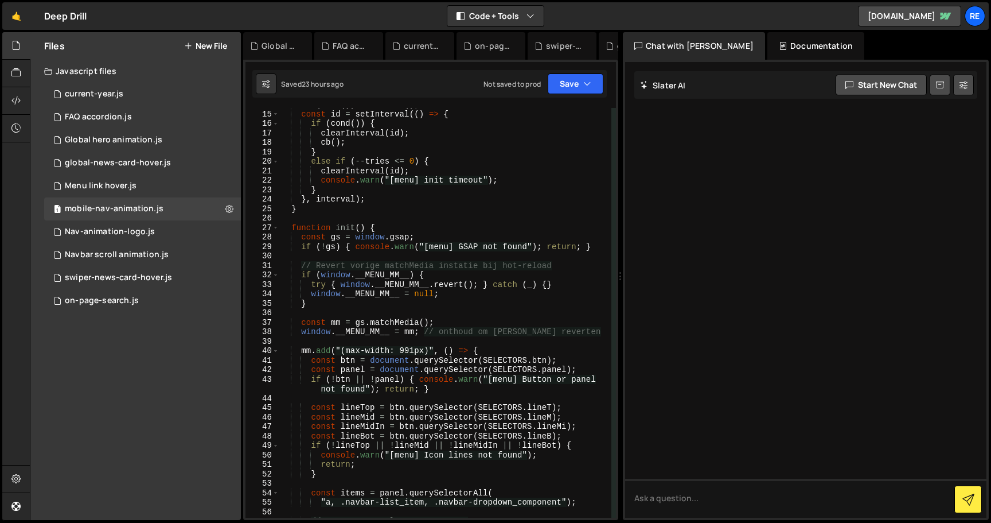
scroll to position [0, 0]
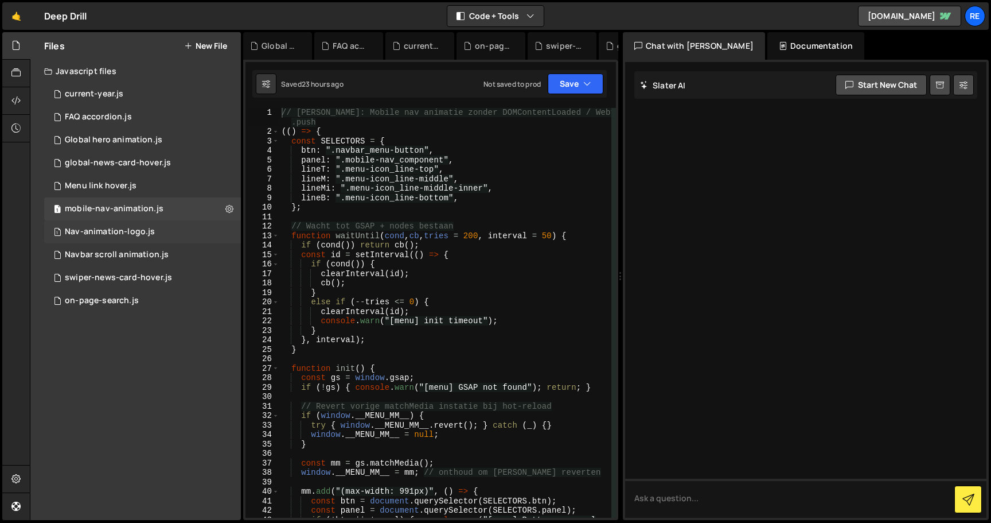
click at [147, 234] on div "Nav-animation-logo.js" at bounding box center [110, 232] width 90 height 10
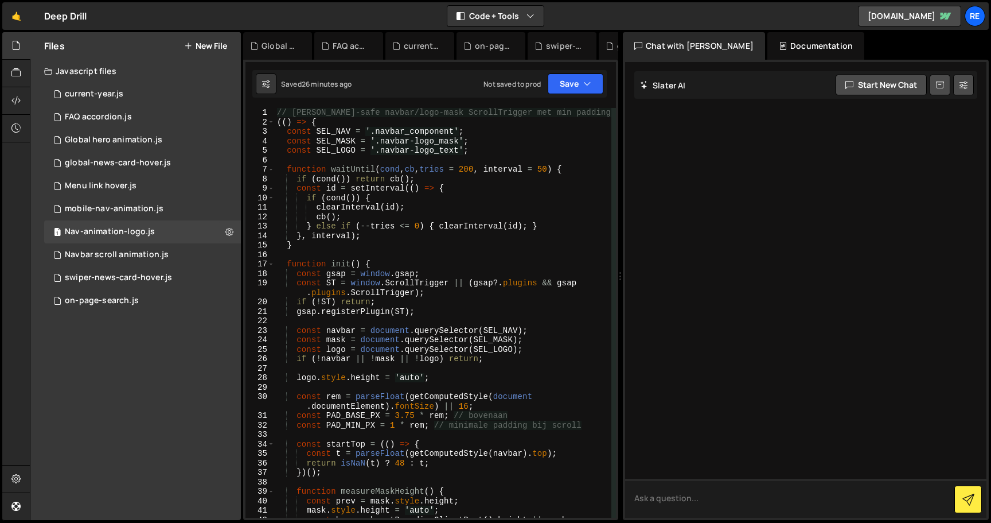
click at [672, 504] on textarea at bounding box center [805, 497] width 361 height 39
click at [161, 244] on div "1 Navbar scroll animation.js 0" at bounding box center [142, 254] width 197 height 23
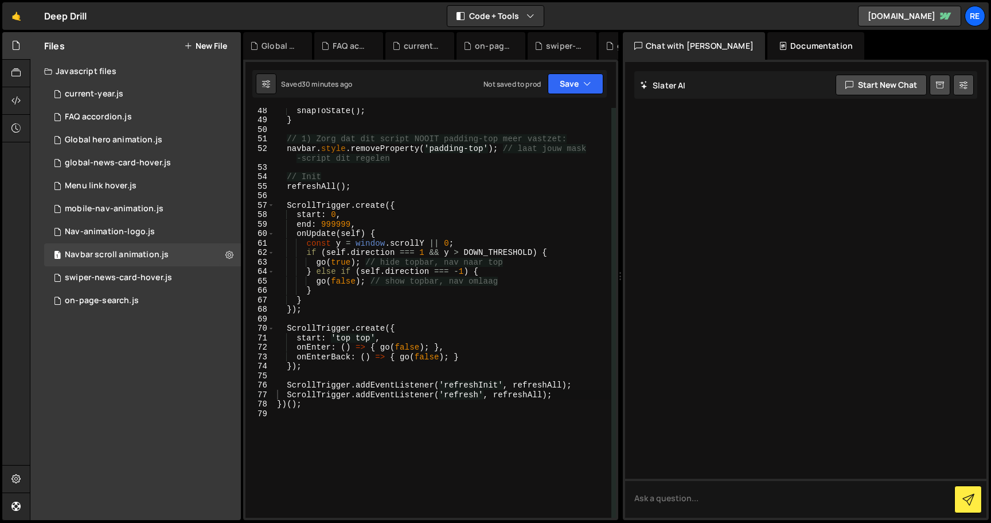
scroll to position [567, 0]
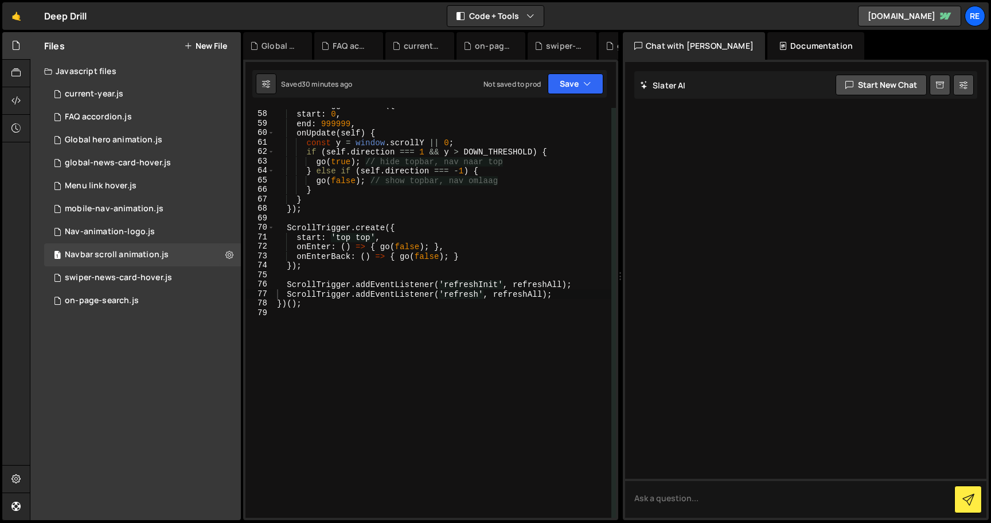
type textarea "})();"
click at [357, 305] on div "ScrollTrigger . create ({ start : 0 , end : 999999 , onUpdate ( self ) { const …" at bounding box center [443, 314] width 337 height 429
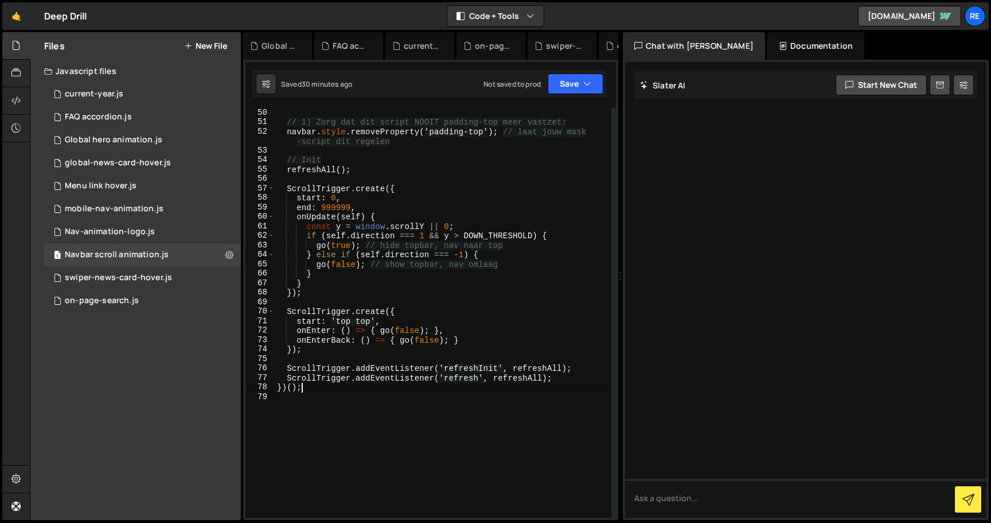
scroll to position [0, 0]
